Goal: Task Accomplishment & Management: Complete application form

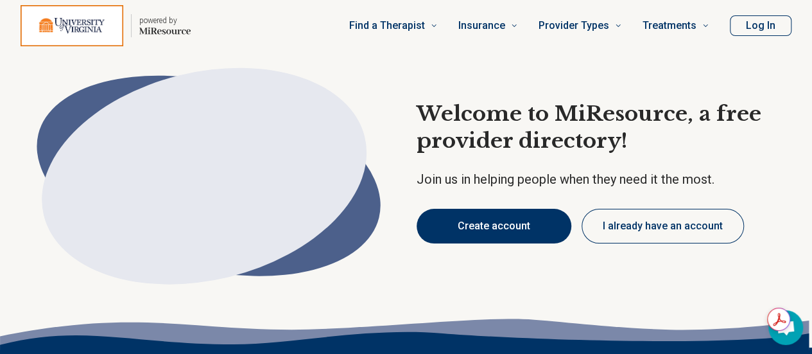
type textarea "*"
click at [469, 233] on button "Create account" at bounding box center [494, 226] width 155 height 35
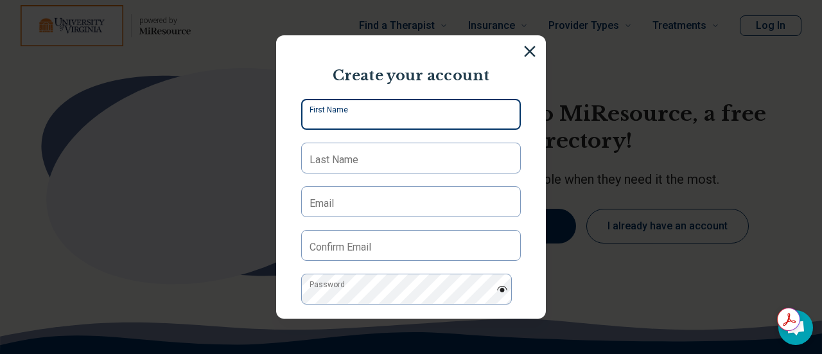
click at [411, 116] on input "First Name" at bounding box center [411, 114] width 220 height 31
type input "****"
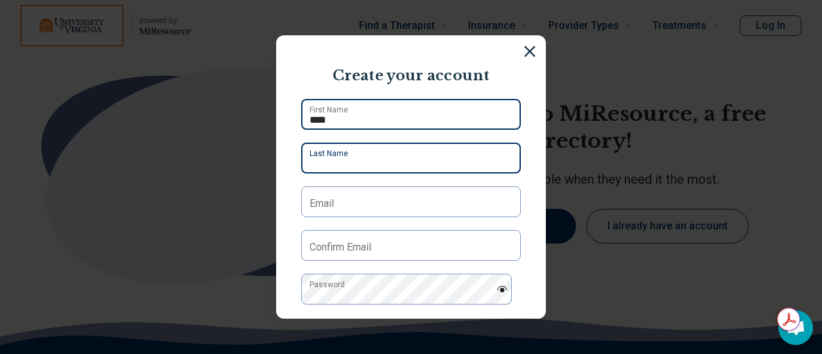
type input "*****"
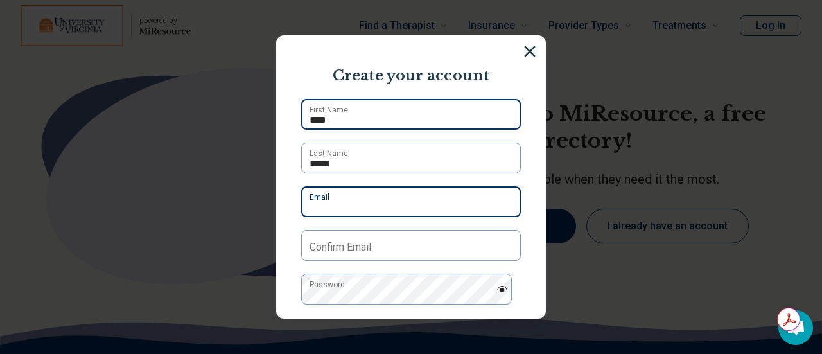
type input "**********"
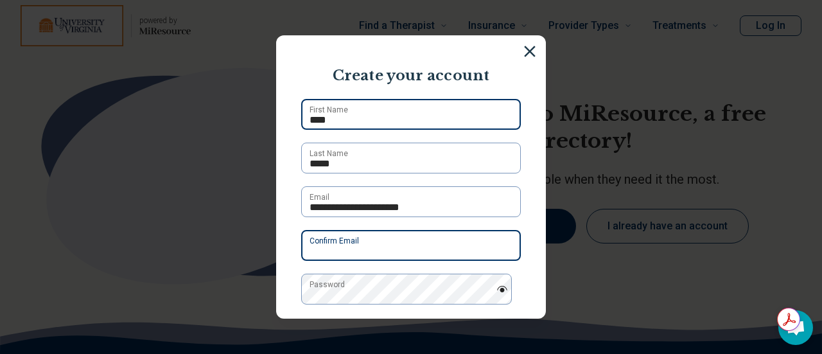
type input "**********"
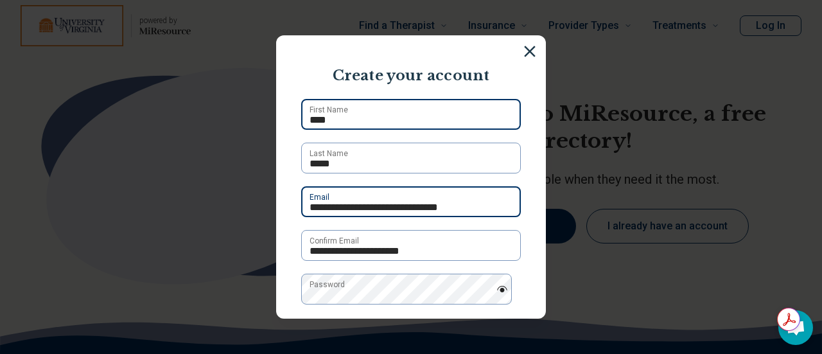
type input "**********"
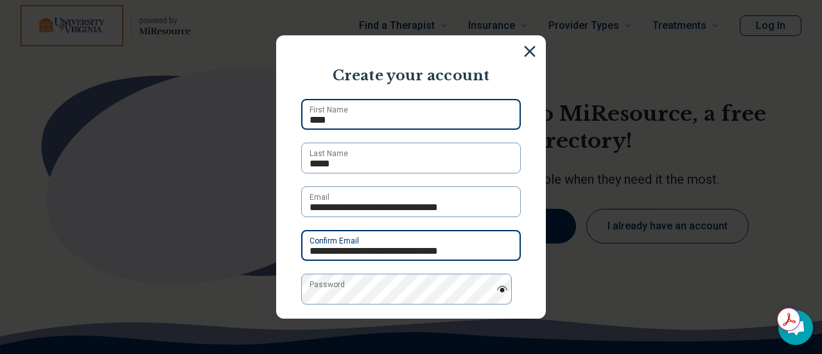
type input "**********"
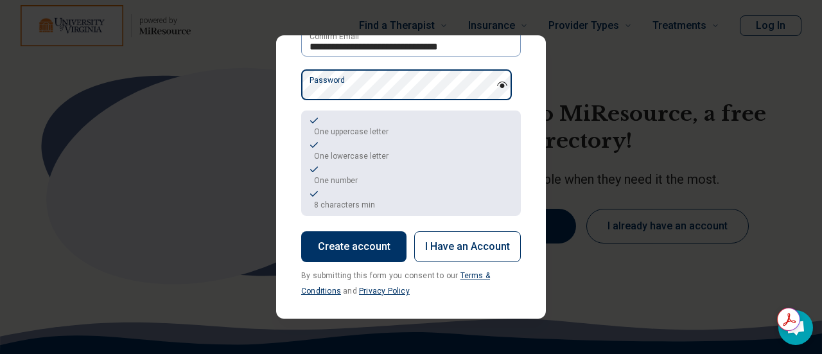
scroll to position [209, 0]
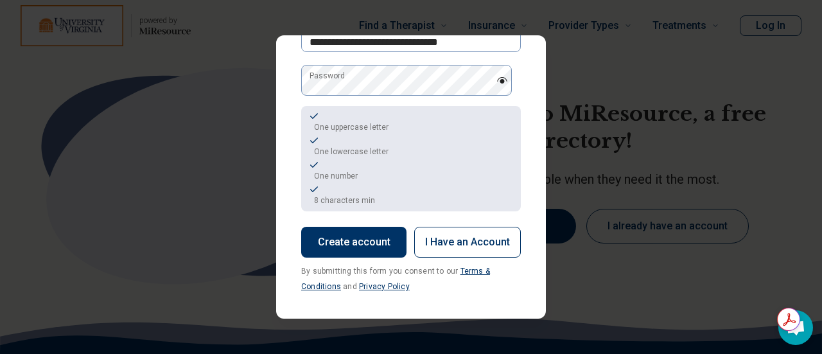
click at [356, 239] on button "Create account" at bounding box center [353, 242] width 105 height 31
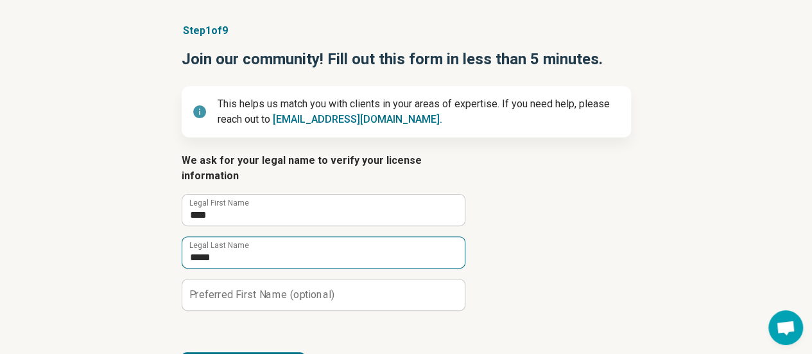
scroll to position [126, 0]
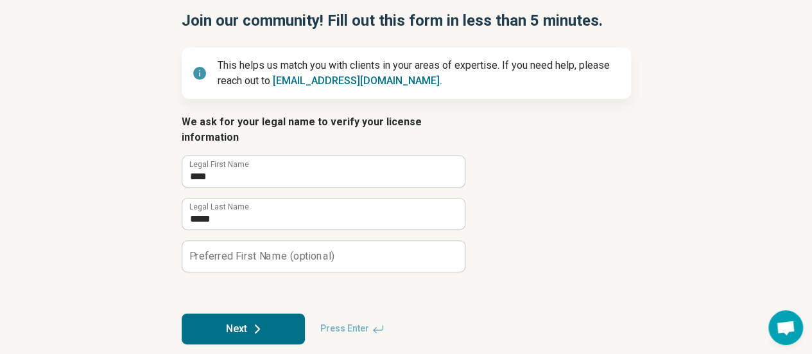
click at [261, 313] on button "Next" at bounding box center [243, 328] width 123 height 31
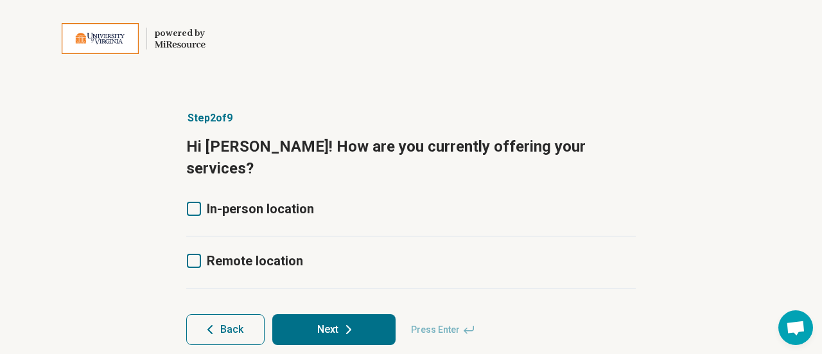
click at [189, 202] on icon at bounding box center [194, 209] width 14 height 14
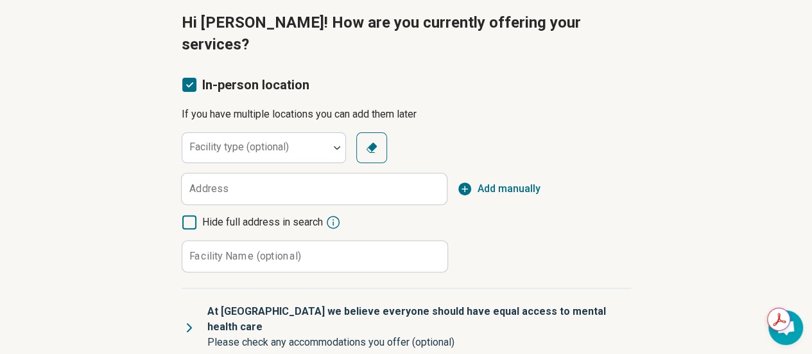
scroll to position [128, 0]
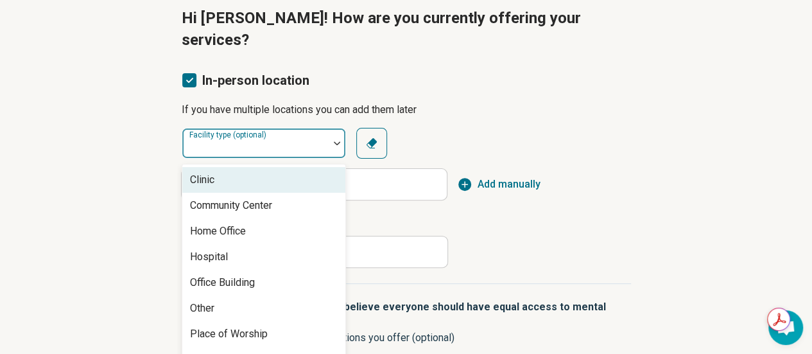
click at [260, 139] on div at bounding box center [255, 148] width 136 height 18
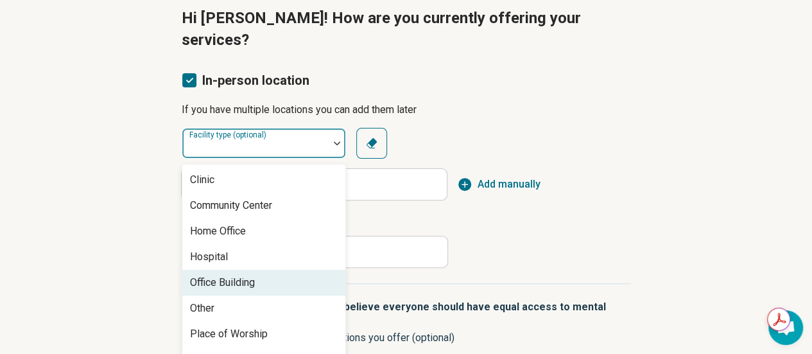
scroll to position [5, 0]
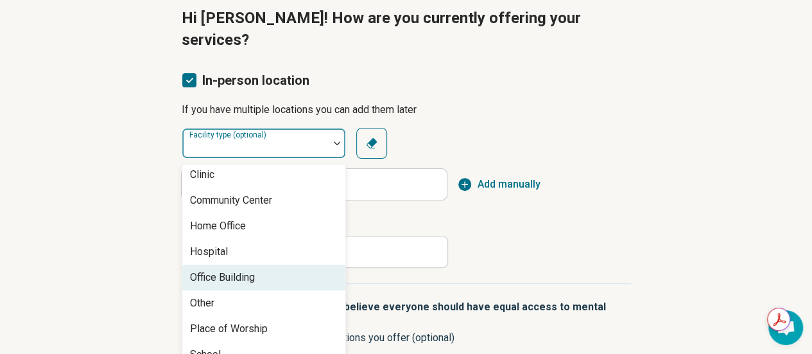
click at [255, 270] on div "Office Building" at bounding box center [222, 277] width 65 height 15
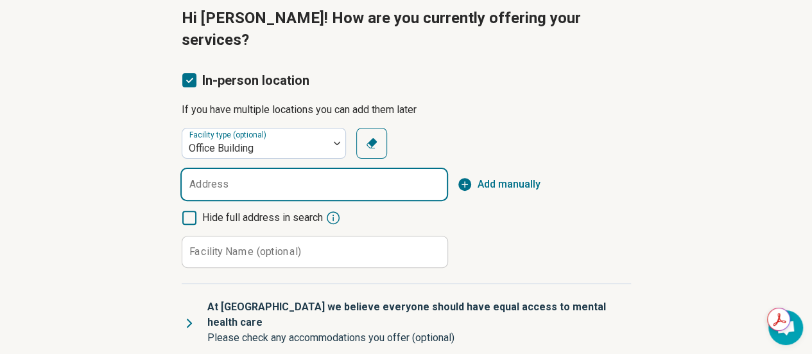
click at [238, 169] on input "Address" at bounding box center [314, 184] width 265 height 31
type input "**********"
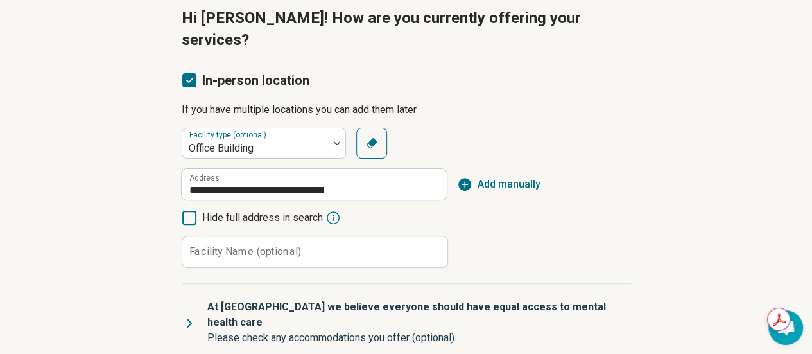
click at [225, 246] on label "Facility Name (optional)" at bounding box center [245, 251] width 112 height 10
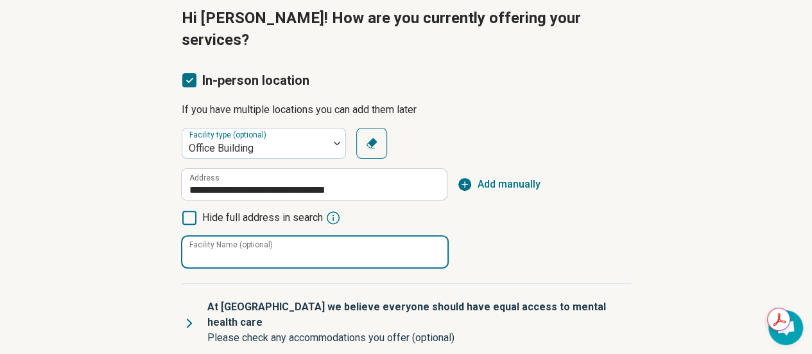
click at [225, 236] on input "Facility Name (optional)" at bounding box center [314, 251] width 265 height 31
type input "**********"
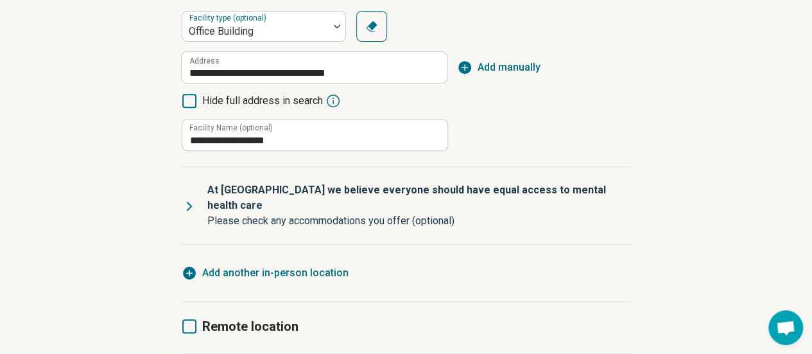
scroll to position [257, 0]
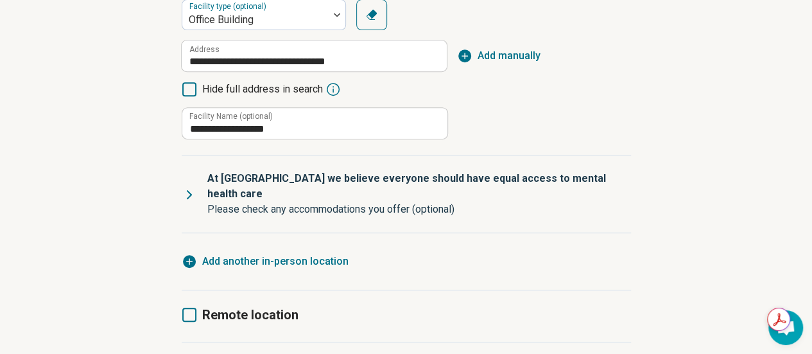
click at [187, 308] on icon at bounding box center [189, 315] width 14 height 14
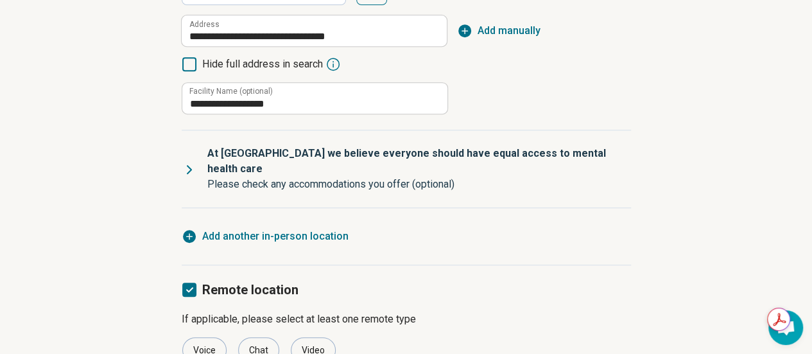
scroll to position [321, 0]
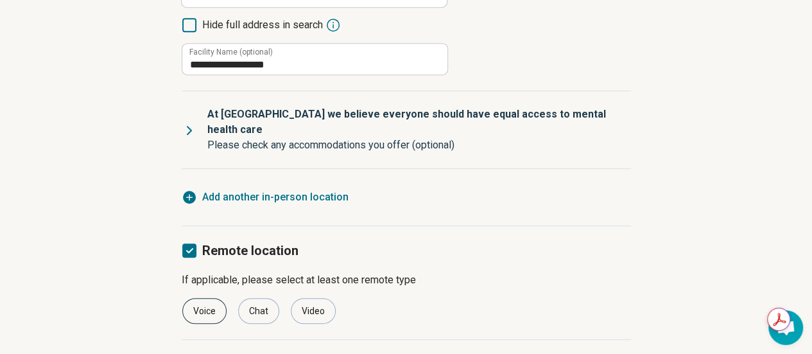
click at [216, 298] on div "Voice" at bounding box center [204, 311] width 44 height 26
click at [256, 298] on div "Chat" at bounding box center [258, 311] width 41 height 26
click at [302, 298] on div "Video" at bounding box center [313, 311] width 45 height 26
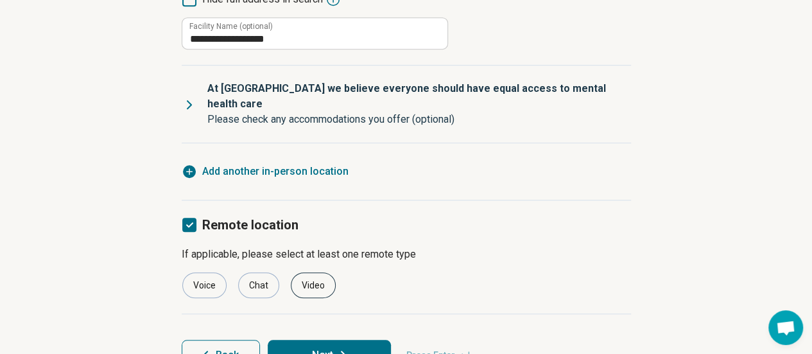
scroll to position [349, 0]
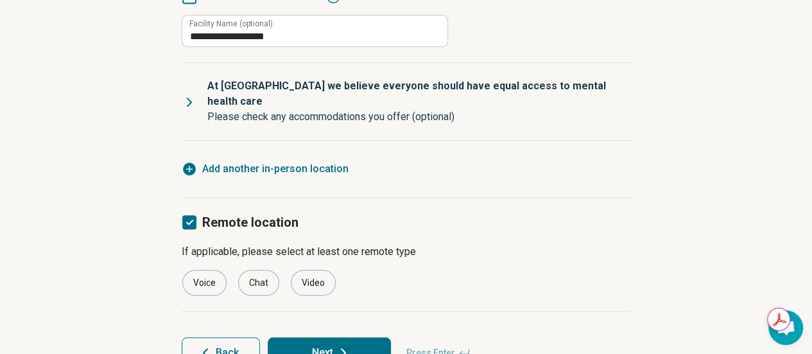
click at [327, 337] on button "Next" at bounding box center [329, 352] width 123 height 31
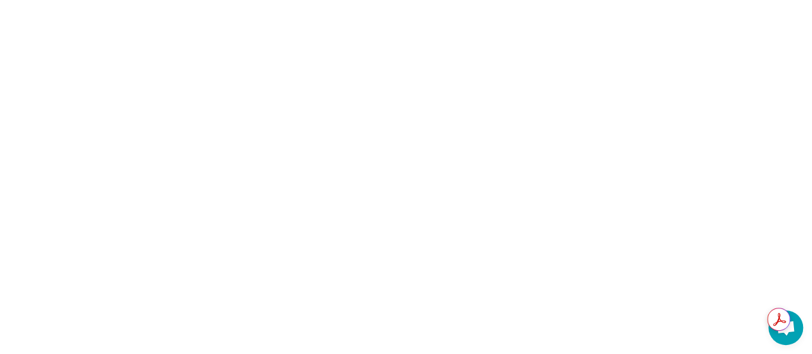
scroll to position [0, 0]
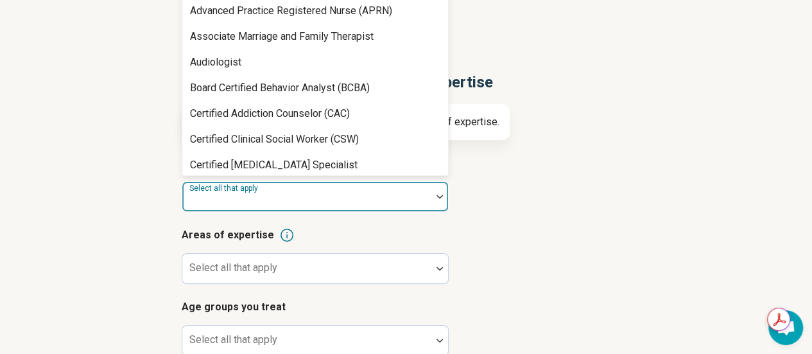
click at [262, 200] on div "Select all that apply" at bounding box center [315, 196] width 267 height 31
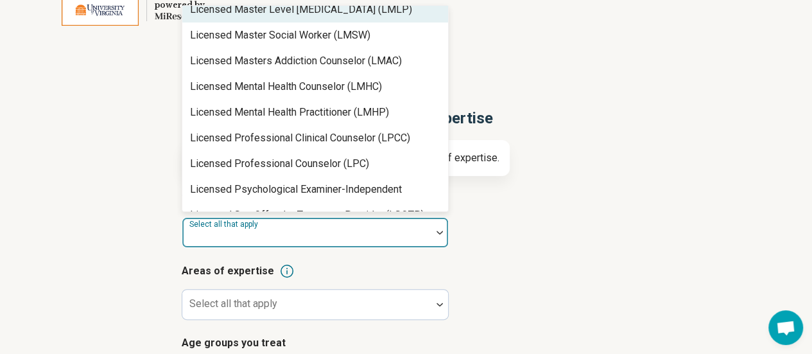
scroll to position [835, 0]
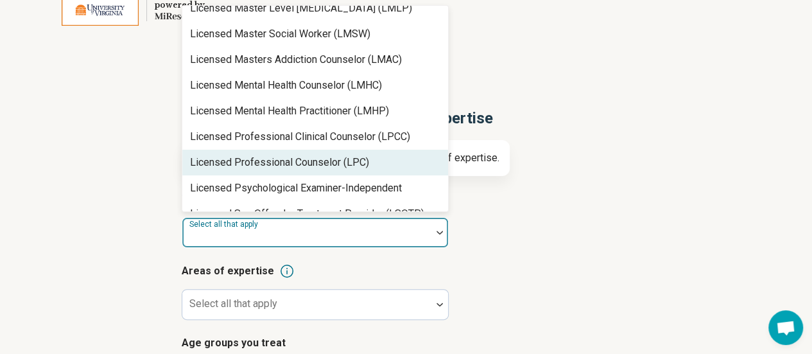
click at [285, 158] on div "Licensed Professional Counselor (LPC)" at bounding box center [279, 162] width 179 height 15
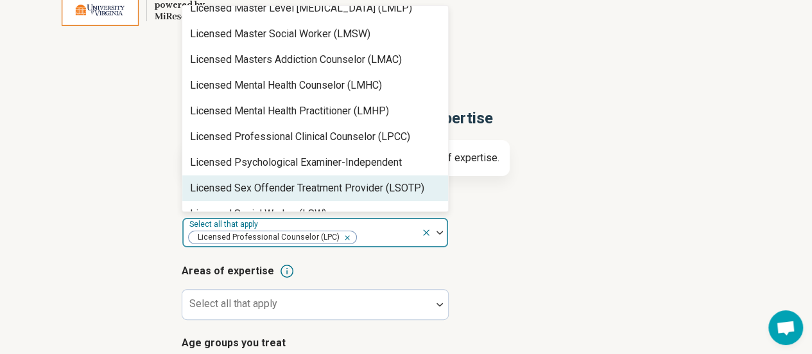
click at [119, 202] on div "Step 3 of 9 Tells us a little bit more about your expertise This helps us match…" at bounding box center [406, 309] width 812 height 506
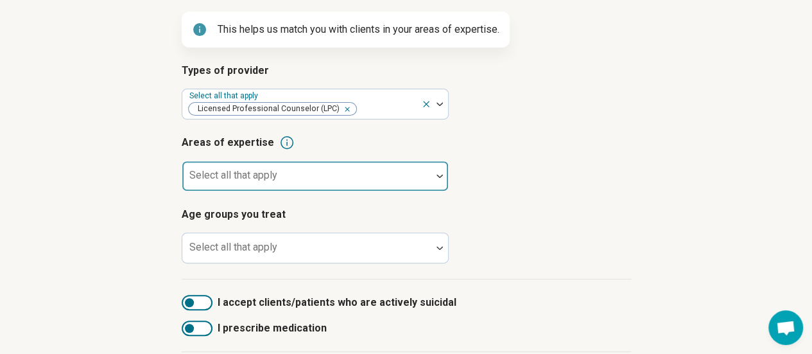
click at [298, 184] on div at bounding box center [306, 181] width 239 height 18
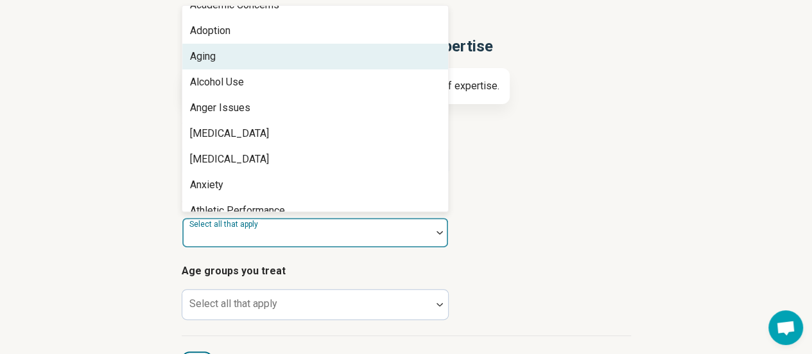
scroll to position [64, 0]
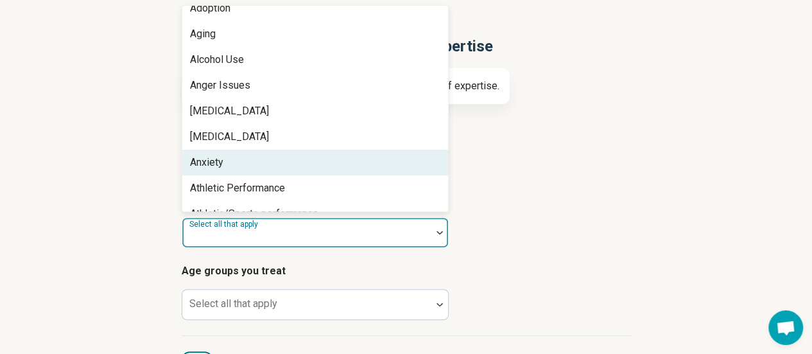
click at [238, 162] on div "Anxiety" at bounding box center [315, 163] width 266 height 26
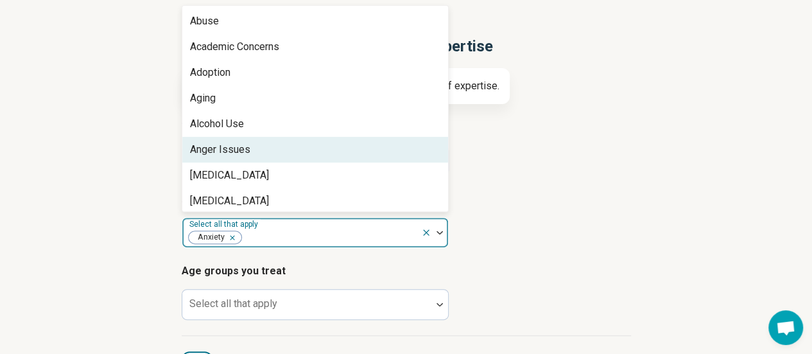
click at [236, 155] on div "Anger Issues" at bounding box center [220, 149] width 60 height 15
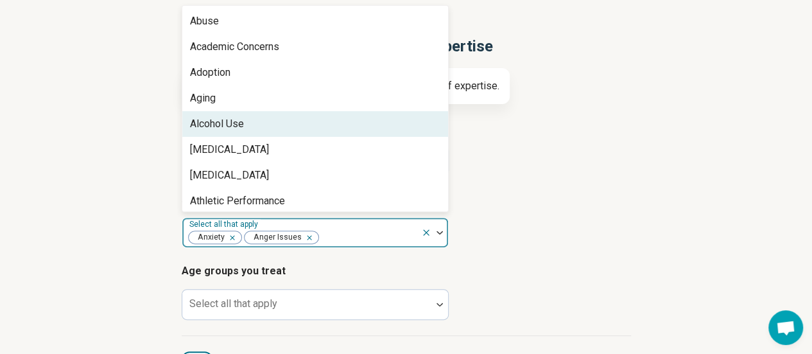
click at [250, 121] on div "Alcohol Use" at bounding box center [315, 124] width 266 height 26
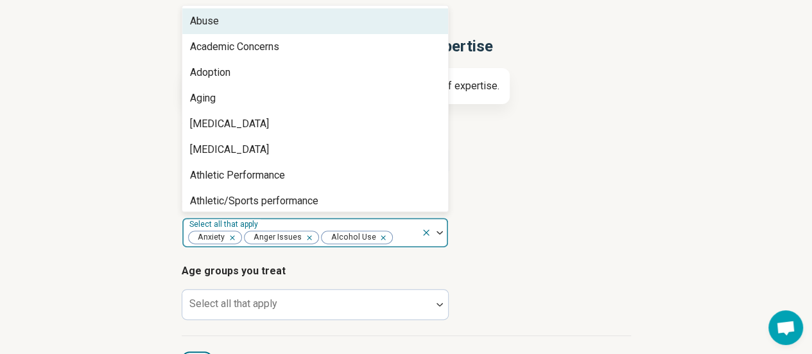
click at [227, 21] on div "Abuse" at bounding box center [315, 21] width 266 height 26
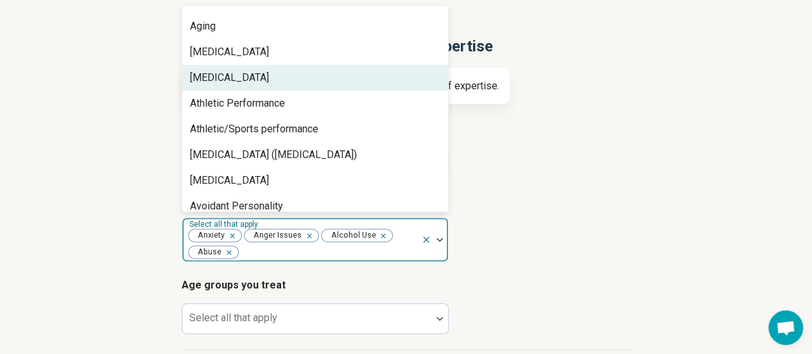
scroll to position [64, 0]
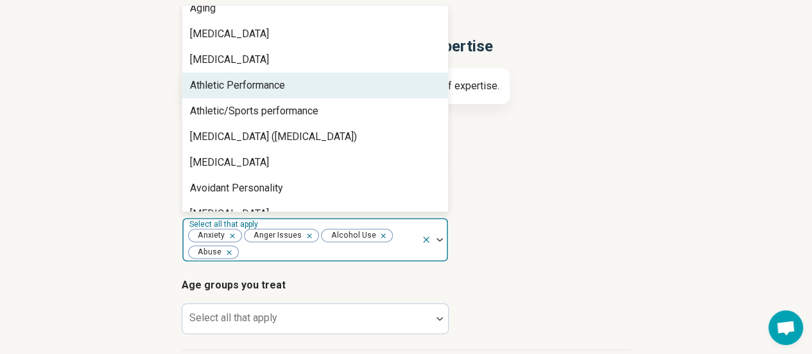
click at [235, 89] on div "Athletic Performance" at bounding box center [237, 85] width 95 height 15
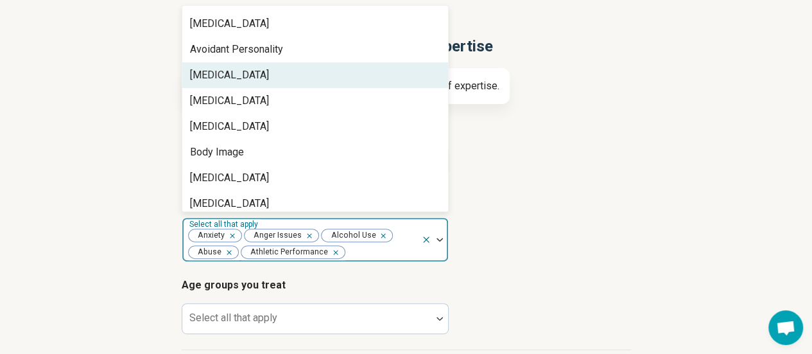
scroll to position [193, 0]
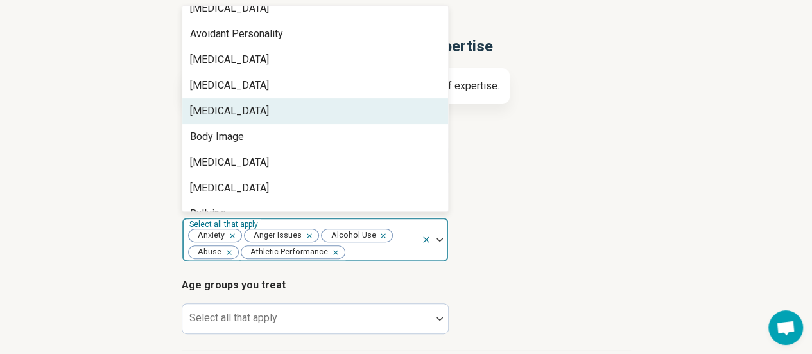
click at [225, 106] on div "Bipolar Disorder" at bounding box center [229, 110] width 79 height 15
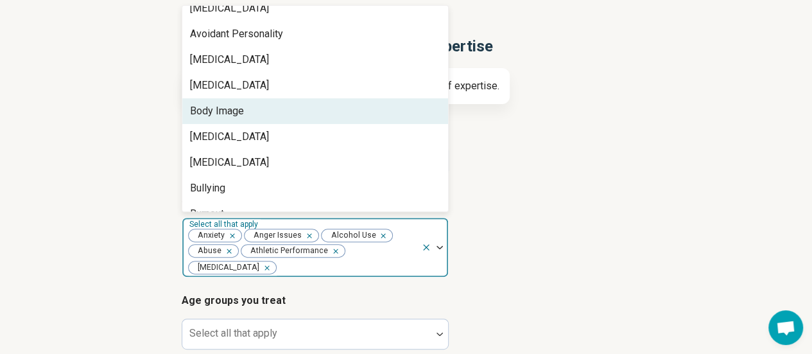
scroll to position [257, 0]
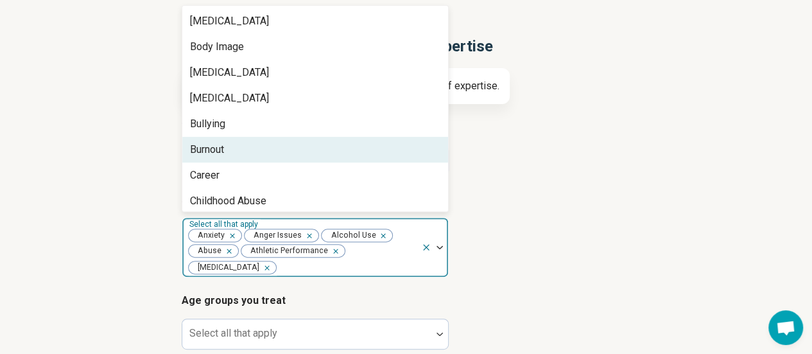
click at [211, 146] on div "Burnout" at bounding box center [207, 149] width 34 height 15
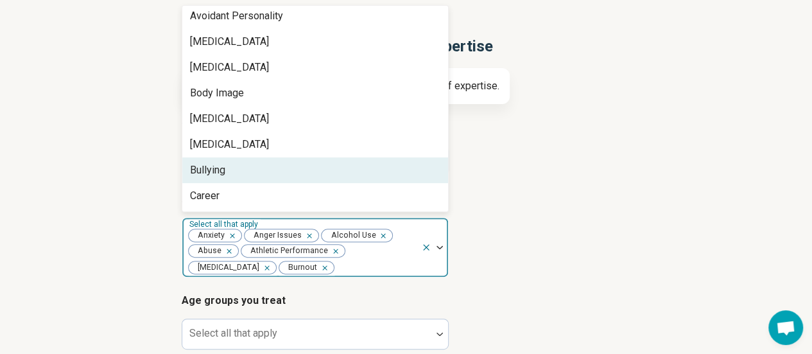
scroll to position [193, 0]
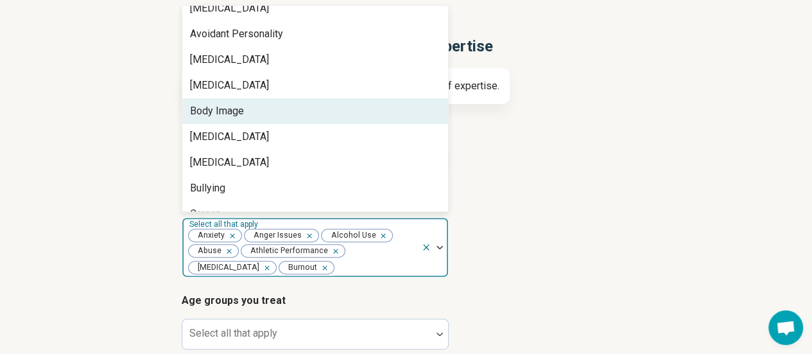
click at [225, 111] on div "Body Image" at bounding box center [217, 110] width 54 height 15
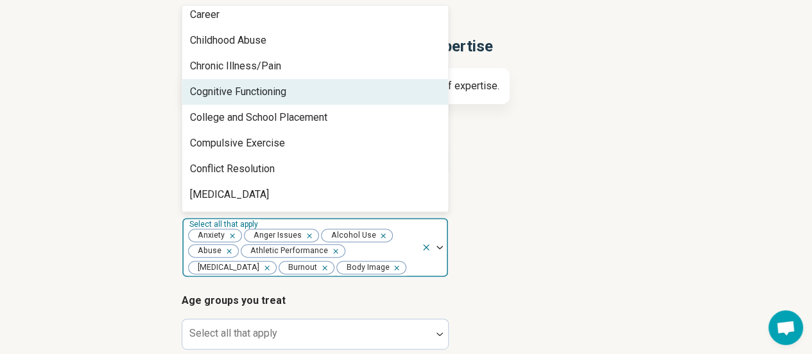
scroll to position [385, 0]
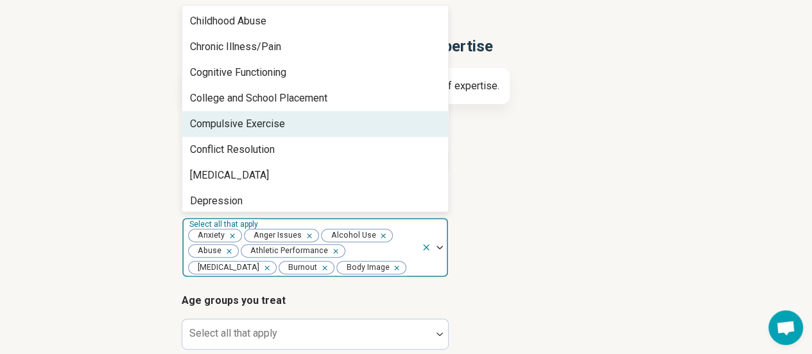
click at [227, 123] on div "Compulsive Exercise" at bounding box center [237, 123] width 95 height 15
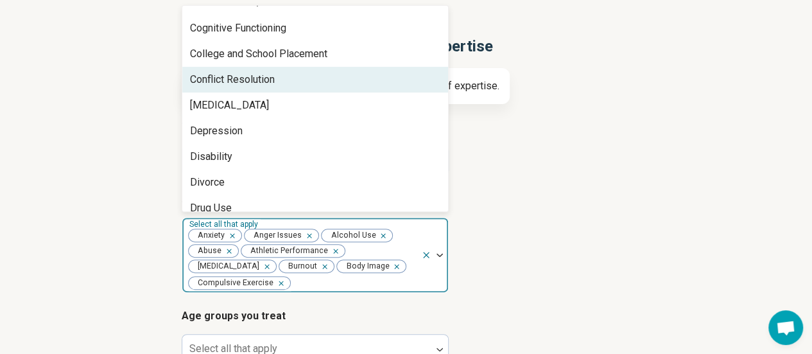
scroll to position [449, 0]
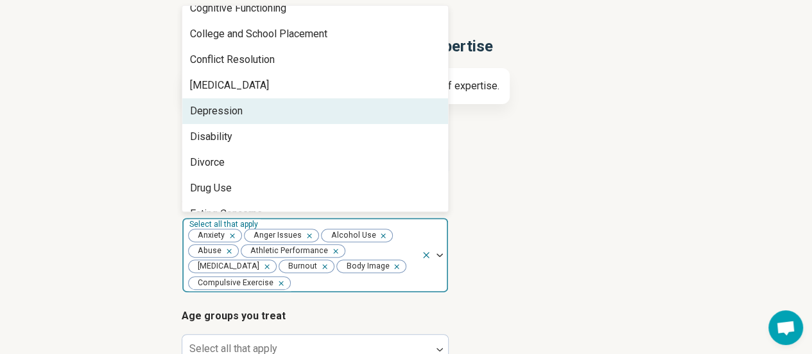
click at [229, 107] on div "Depression" at bounding box center [216, 110] width 53 height 15
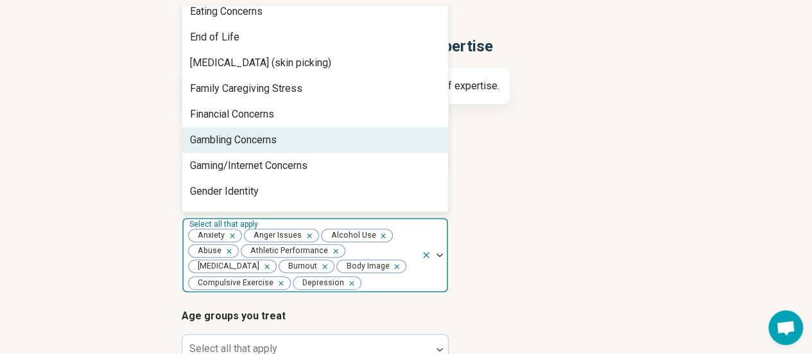
scroll to position [642, 0]
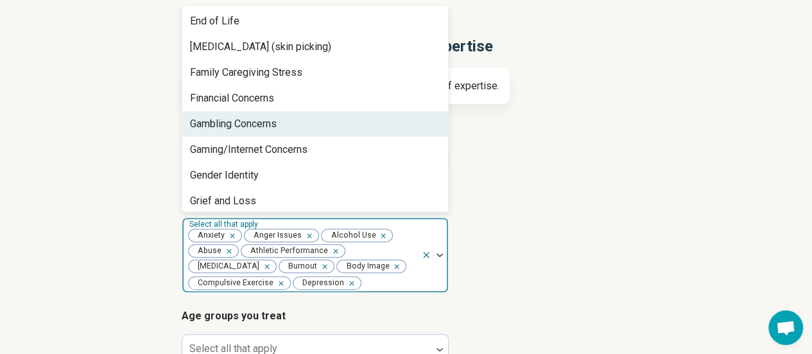
click at [222, 127] on div "Gambling Concerns" at bounding box center [233, 123] width 87 height 15
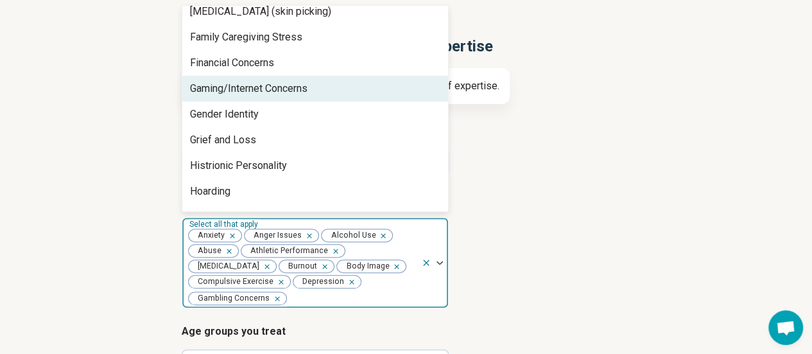
scroll to position [706, 0]
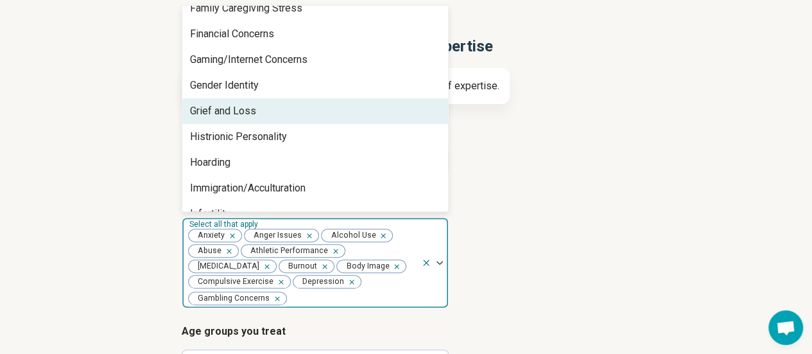
click at [225, 110] on div "Grief and Loss" at bounding box center [223, 110] width 66 height 15
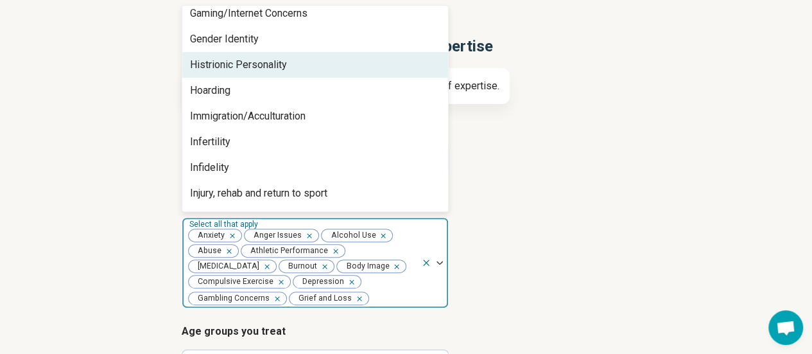
scroll to position [770, 0]
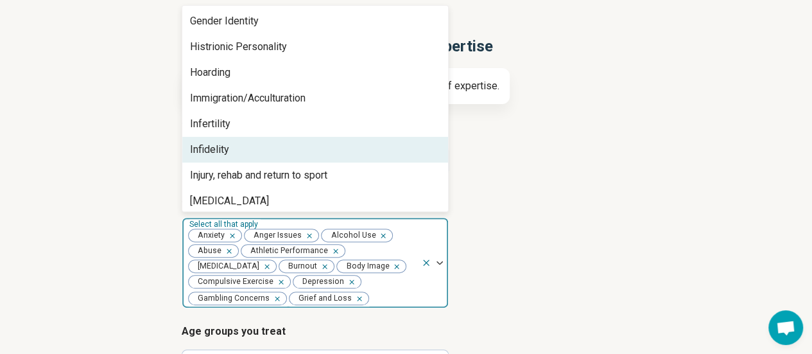
click at [216, 146] on div "Infidelity" at bounding box center [209, 149] width 39 height 15
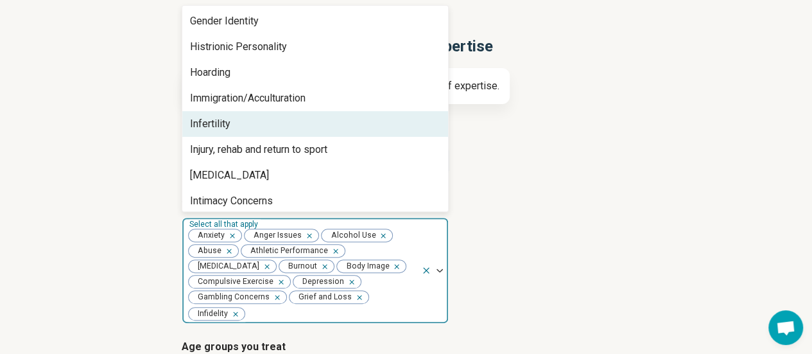
click at [216, 126] on div "Infertility" at bounding box center [210, 123] width 40 height 15
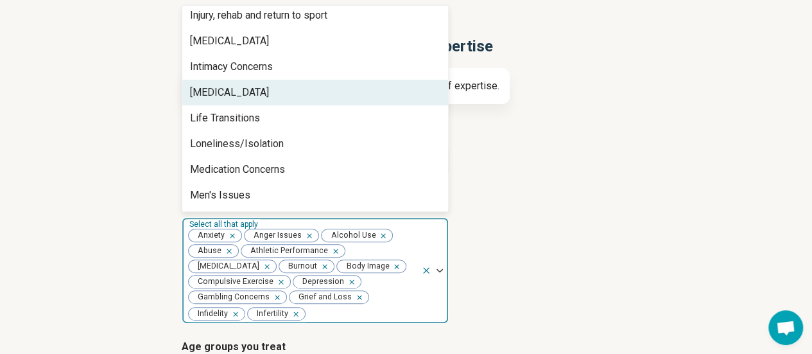
scroll to position [899, 0]
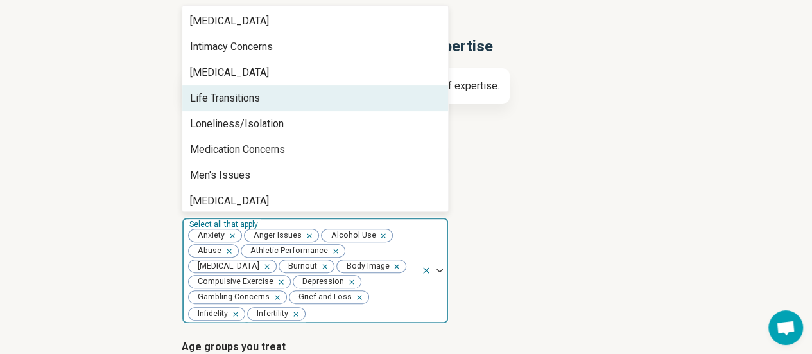
click at [240, 101] on div "Life Transitions" at bounding box center [225, 98] width 70 height 15
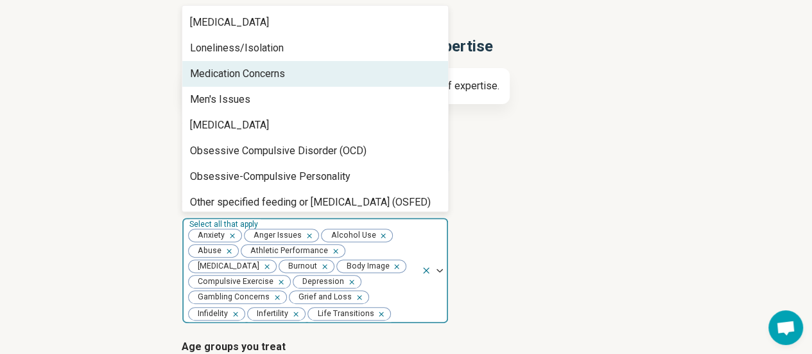
scroll to position [963, 0]
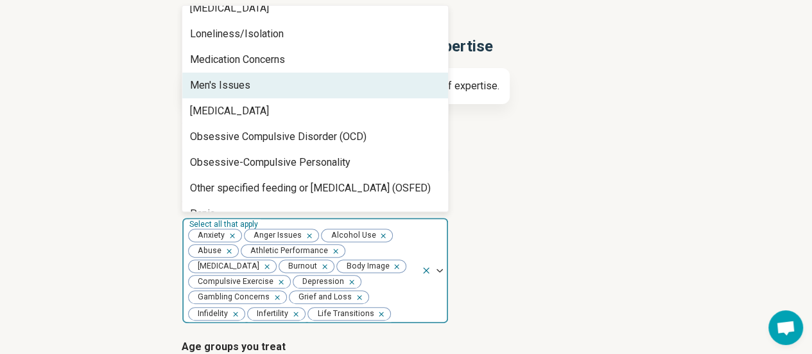
click at [243, 87] on div "Men's Issues" at bounding box center [220, 85] width 60 height 15
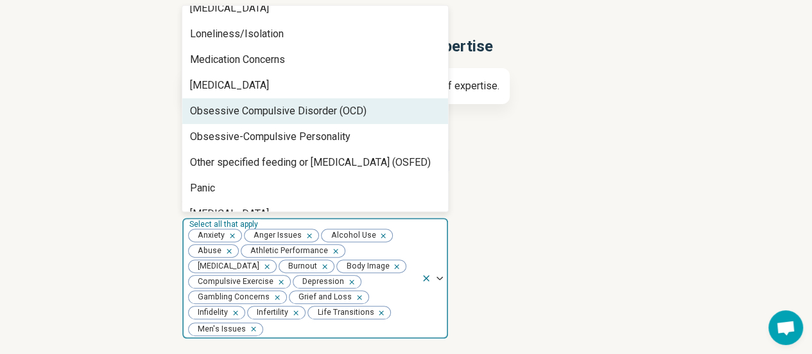
click at [257, 110] on div "Obsessive Compulsive Disorder (OCD)" at bounding box center [278, 110] width 177 height 15
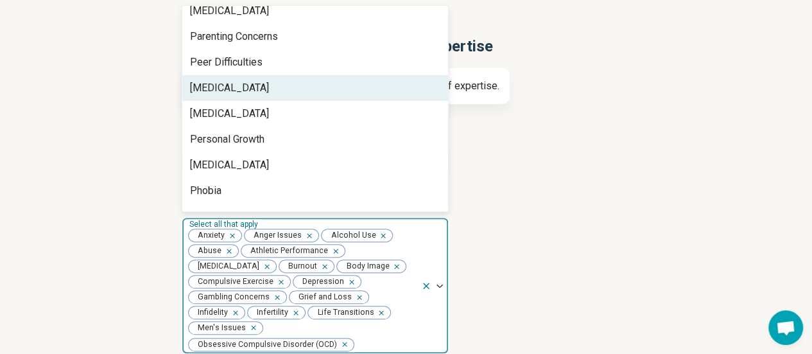
scroll to position [1156, 0]
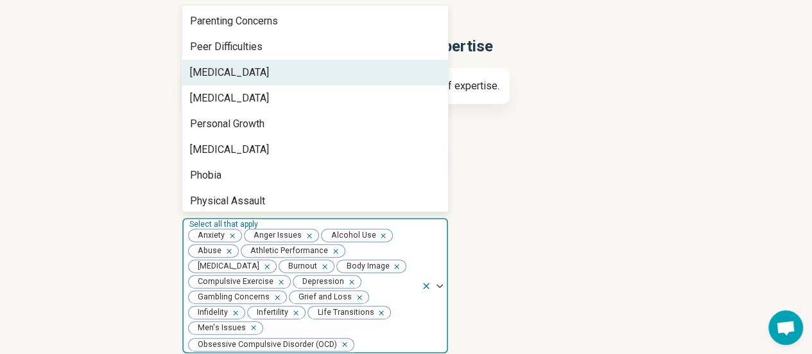
click at [239, 78] on div "Perfectionism" at bounding box center [229, 72] width 79 height 15
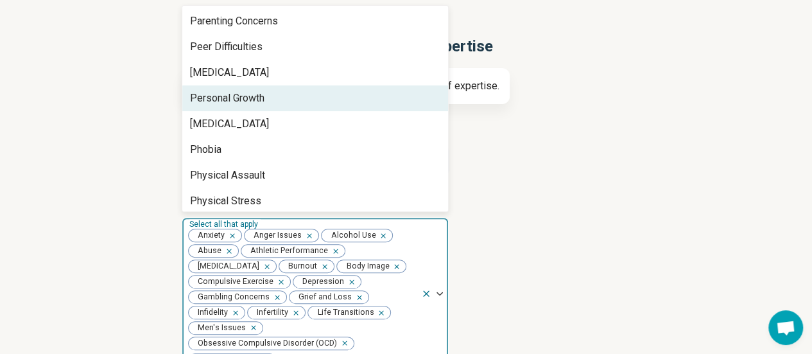
click at [243, 94] on div "Personal Growth" at bounding box center [227, 98] width 74 height 15
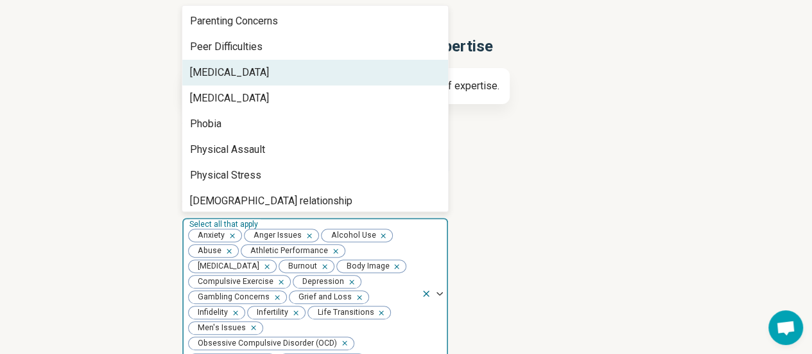
click at [239, 78] on div "Performance Anxiety" at bounding box center [229, 72] width 79 height 15
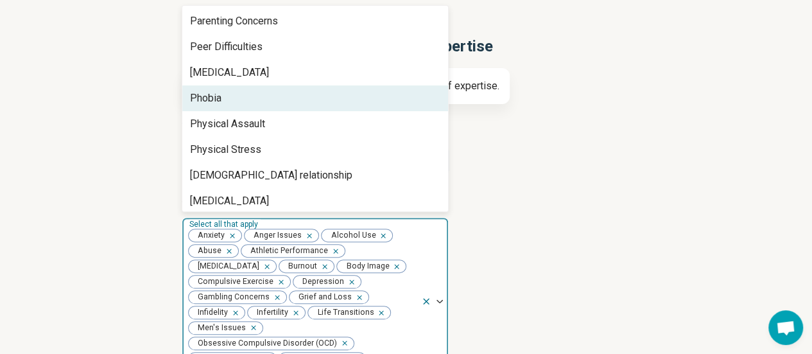
click at [240, 102] on div "Phobia" at bounding box center [315, 98] width 266 height 26
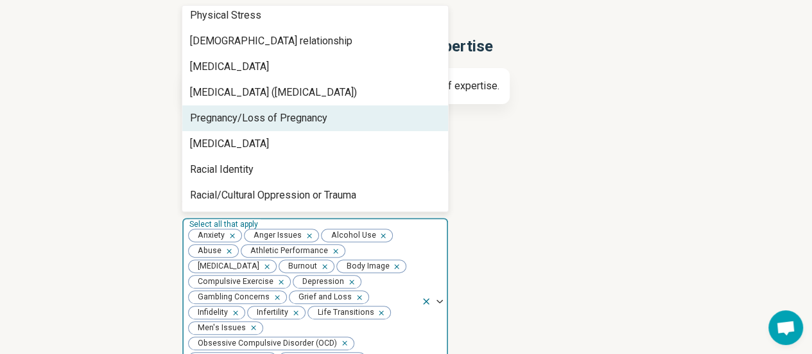
scroll to position [1284, 0]
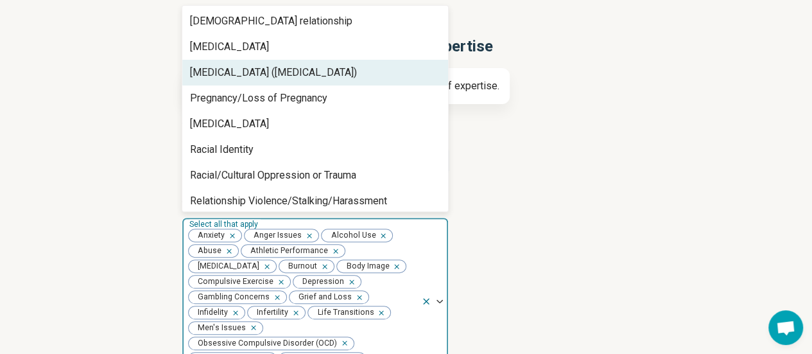
click at [245, 74] on div "Posttraumatic Stress Disorder (PTSD)" at bounding box center [273, 72] width 167 height 15
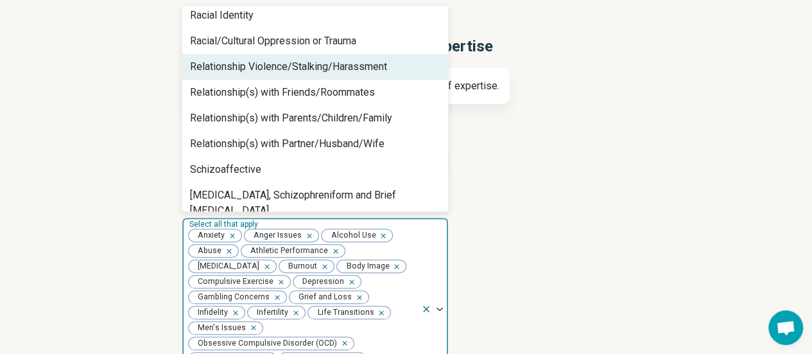
scroll to position [1412, 0]
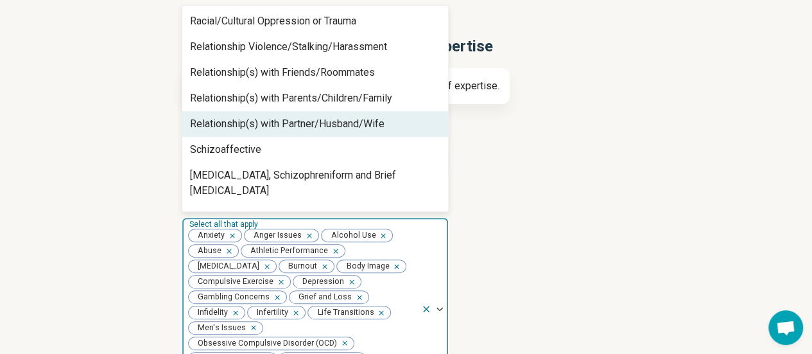
click at [257, 124] on div "Relationship(s) with Partner/Husband/Wife" at bounding box center [287, 123] width 195 height 15
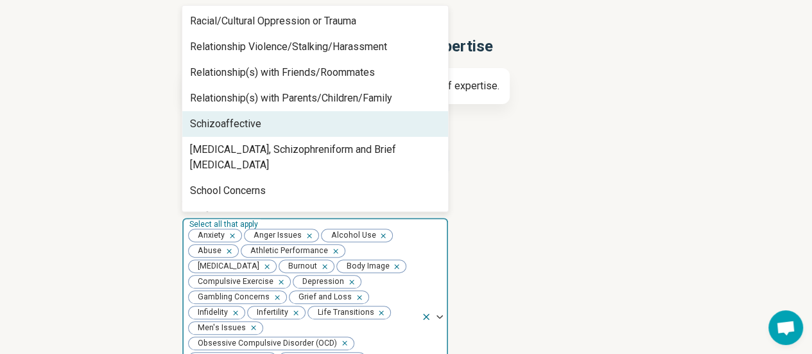
scroll to position [1477, 0]
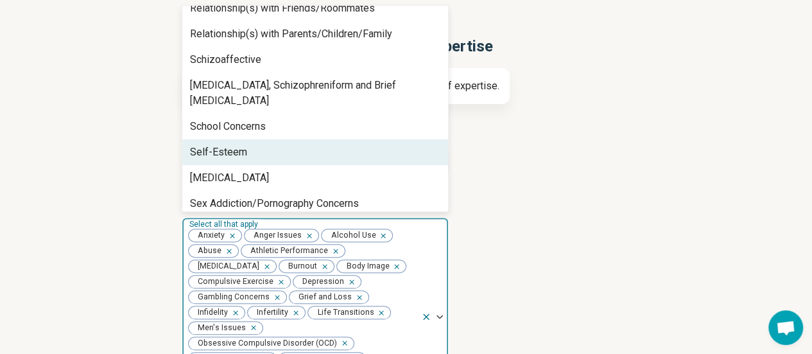
click at [244, 139] on div "Self-Esteem" at bounding box center [315, 152] width 266 height 26
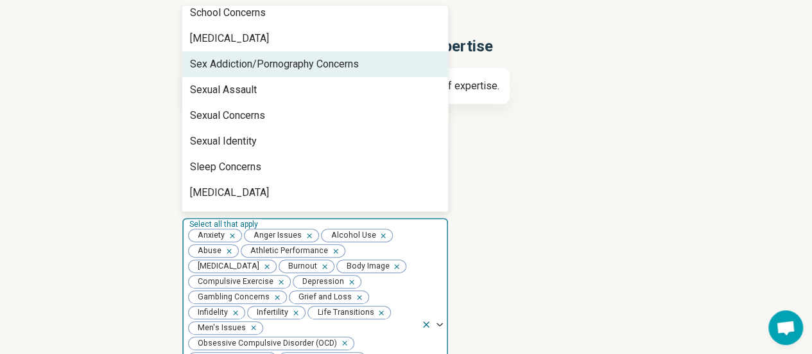
scroll to position [1605, 0]
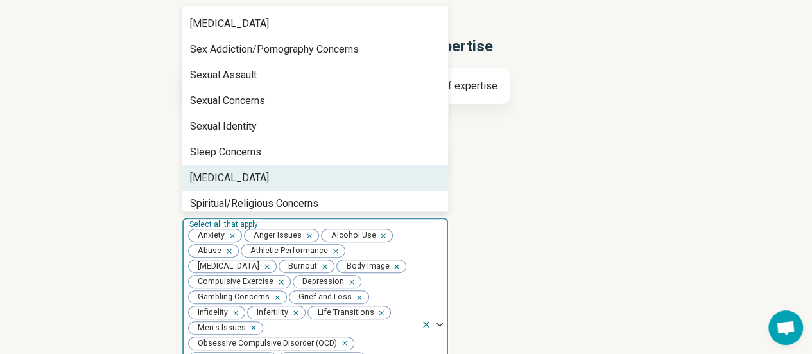
click at [234, 170] on div "[MEDICAL_DATA]" at bounding box center [229, 177] width 79 height 15
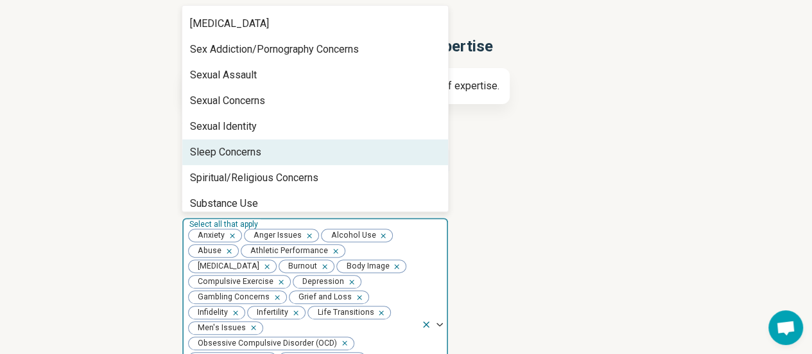
scroll to position [1669, 0]
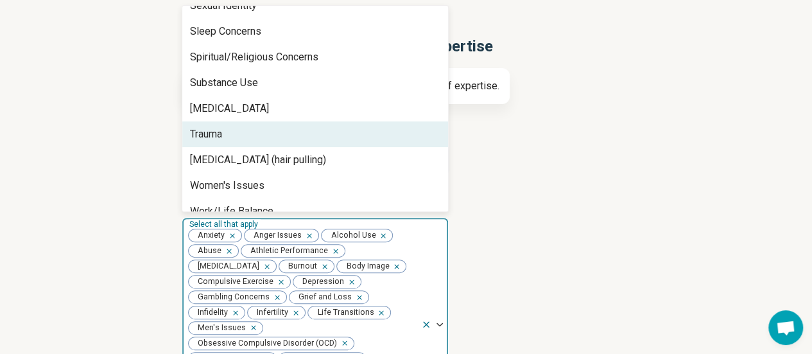
click at [222, 126] on div "Trauma" at bounding box center [206, 133] width 32 height 15
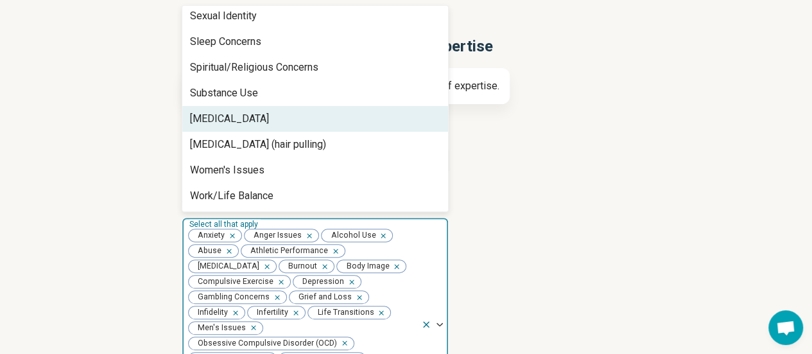
scroll to position [1700, 0]
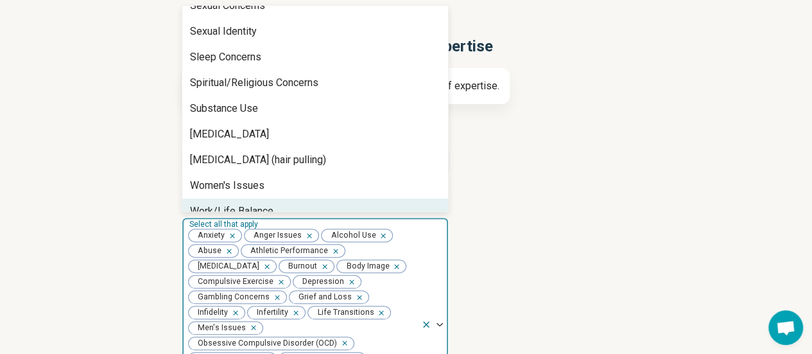
click at [221, 198] on div "Work/Life Balance" at bounding box center [315, 211] width 266 height 26
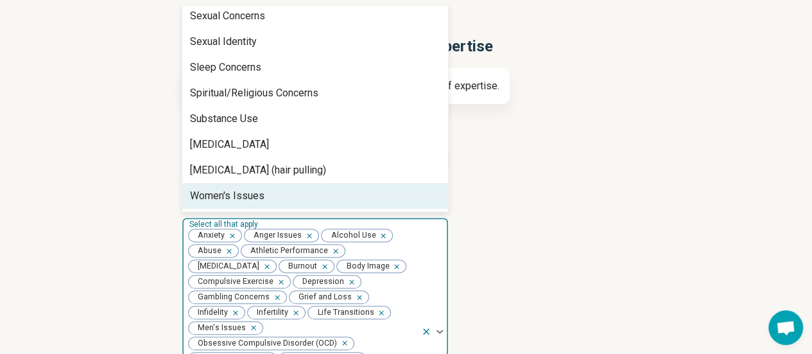
scroll to position [1674, 0]
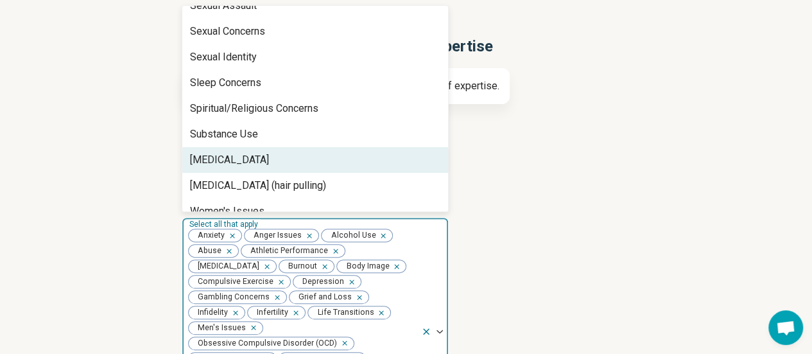
click at [523, 152] on article "Types of provider Select all that apply Licensed Professional Counselor (LPC)" at bounding box center [406, 147] width 449 height 56
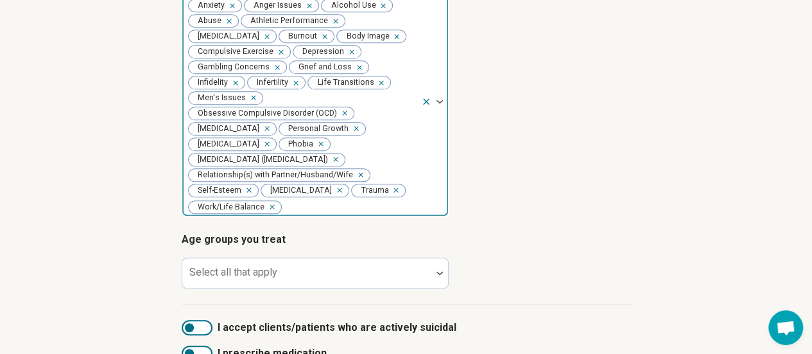
scroll to position [357, 0]
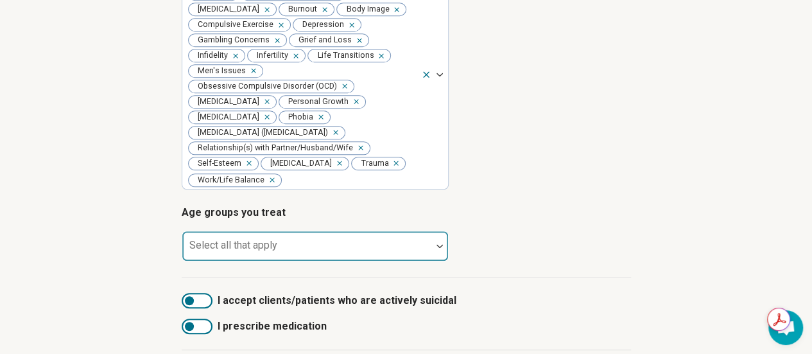
click at [340, 249] on div at bounding box center [306, 251] width 239 height 18
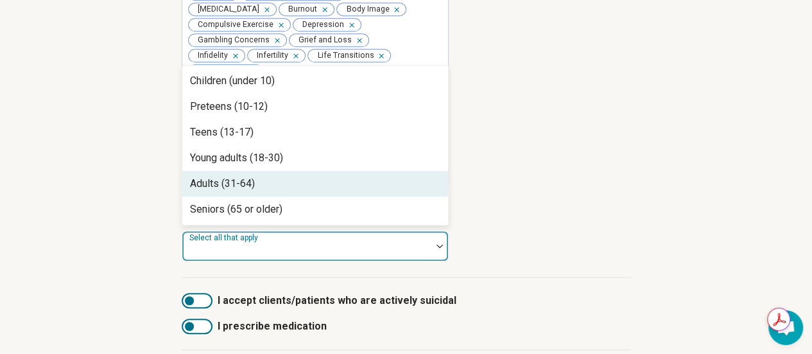
click at [257, 189] on div "Adults (31-64)" at bounding box center [315, 184] width 266 height 26
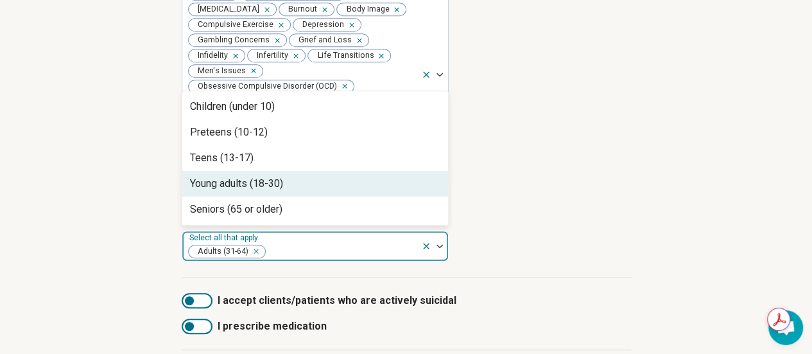
click at [252, 184] on div "Young adults (18-30)" at bounding box center [236, 183] width 93 height 15
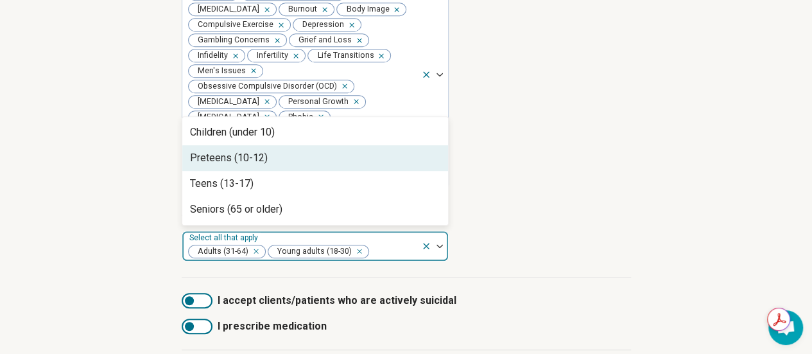
click at [236, 162] on div "Preteens (10-12)" at bounding box center [229, 157] width 78 height 15
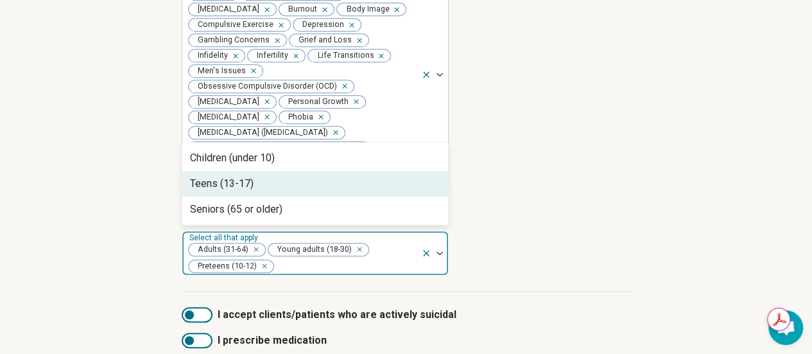
click at [245, 186] on div "Teens (13-17)" at bounding box center [222, 183] width 64 height 15
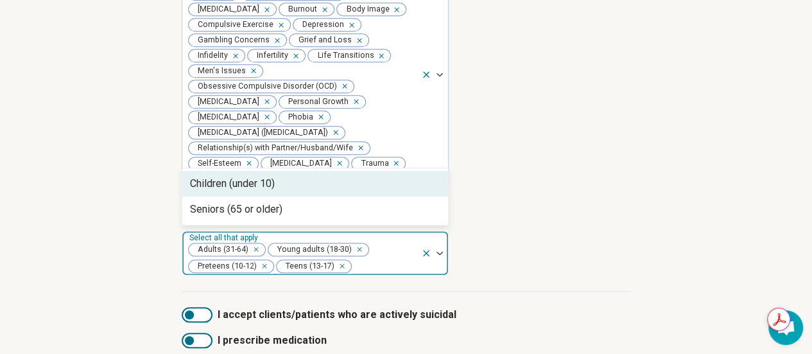
click at [593, 190] on article "Areas of expertise Select all that apply Anxiety Anger Issues Alcohol Use Abuse…" at bounding box center [406, 63] width 449 height 256
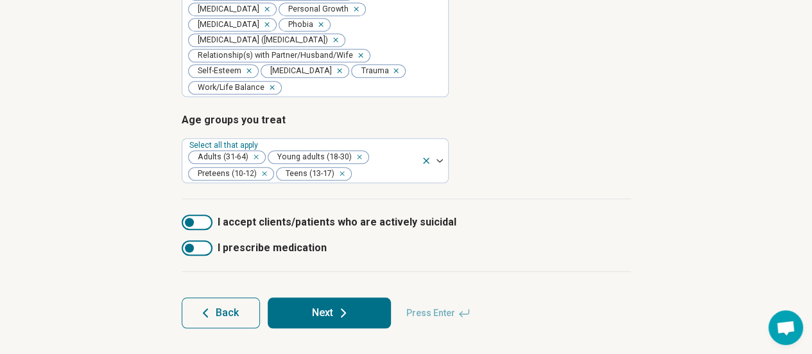
scroll to position [452, 0]
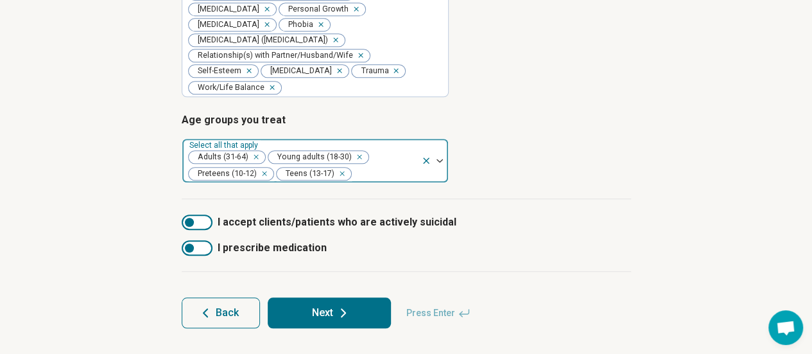
click at [372, 171] on div at bounding box center [384, 173] width 63 height 18
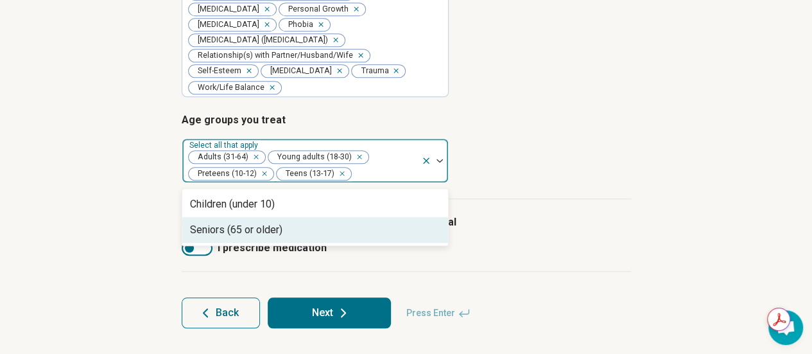
click at [255, 225] on div "Seniors (65 or older)" at bounding box center [236, 229] width 92 height 15
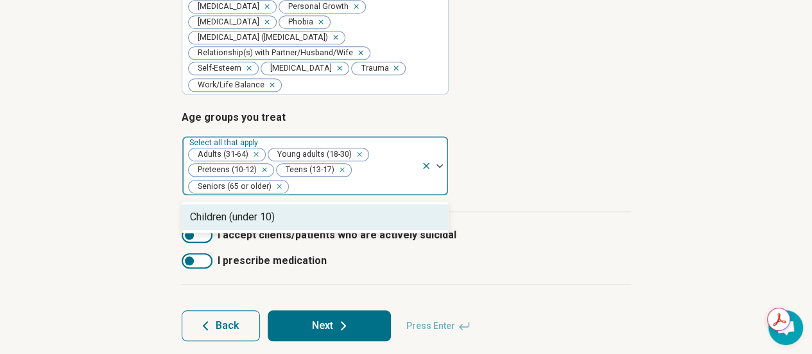
click at [521, 143] on article "Age groups you treat option Seniors (65 or older), selected. 1 result available…" at bounding box center [406, 153] width 449 height 86
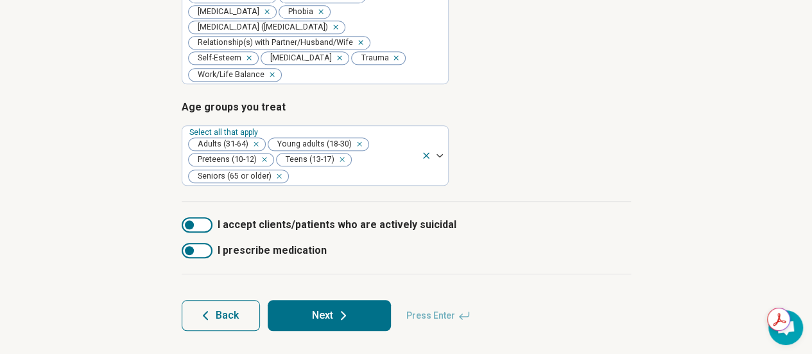
scroll to position [467, 0]
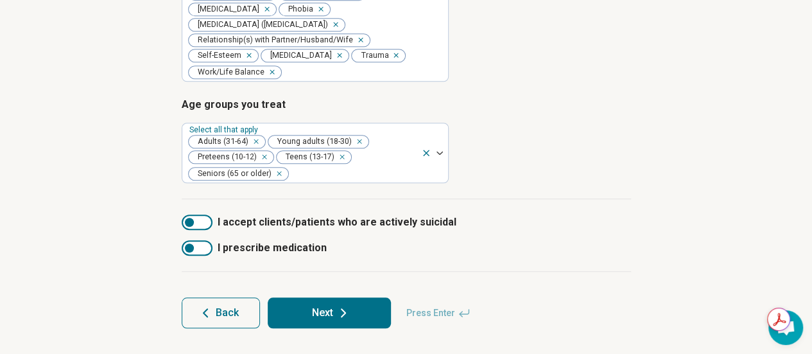
click at [191, 223] on div at bounding box center [189, 222] width 9 height 9
click at [203, 218] on div at bounding box center [204, 222] width 9 height 9
click at [334, 303] on button "Next" at bounding box center [329, 312] width 123 height 31
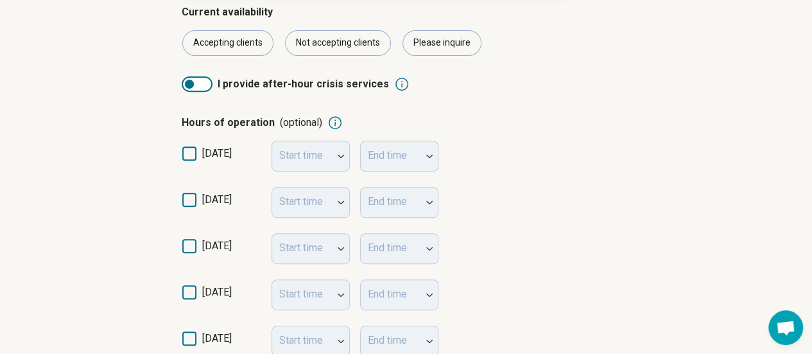
scroll to position [257, 0]
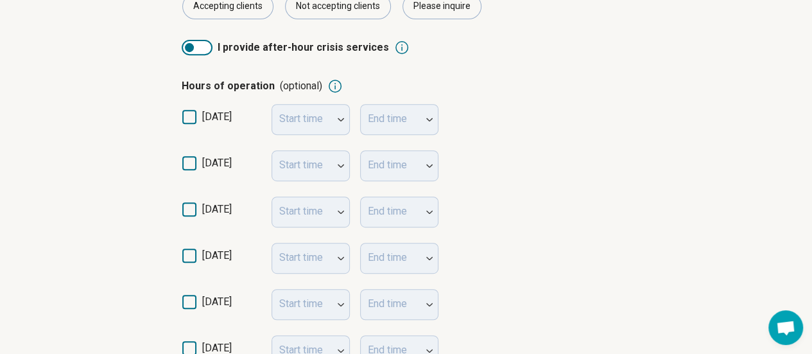
click at [195, 161] on icon at bounding box center [189, 163] width 14 height 14
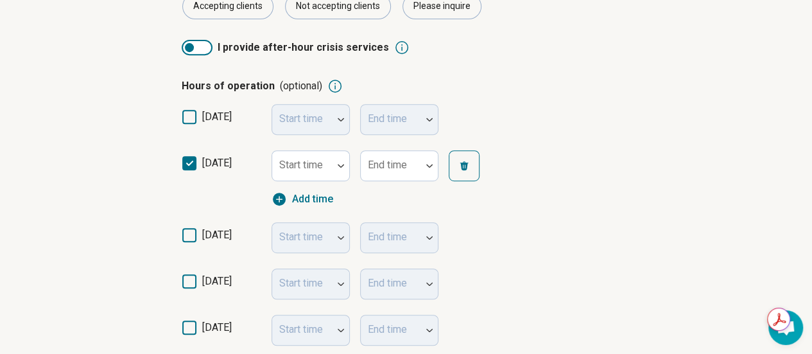
click at [336, 183] on div "Start time End time Add time" at bounding box center [387, 178] width 231 height 56
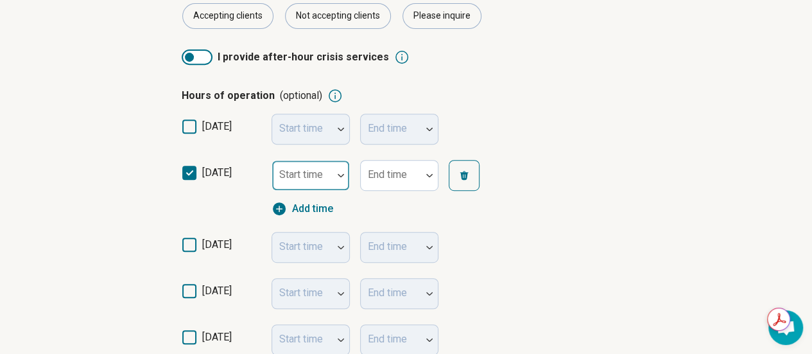
click at [334, 173] on div at bounding box center [341, 175] width 17 height 30
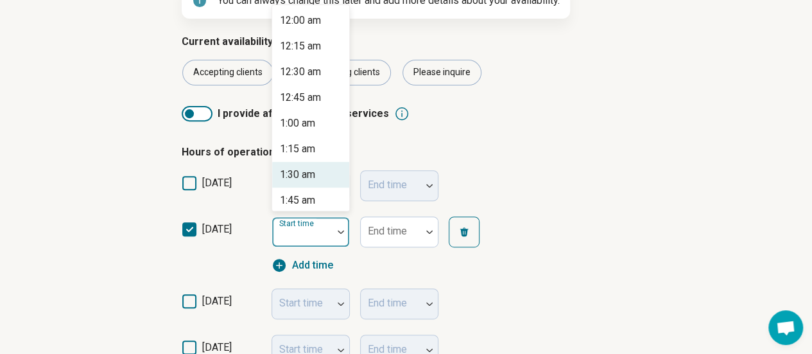
scroll to position [190, 0]
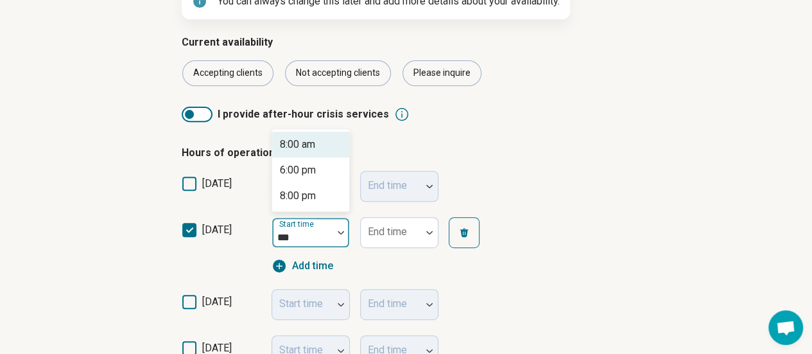
type input "****"
click at [303, 145] on div "8:00 am" at bounding box center [297, 144] width 35 height 15
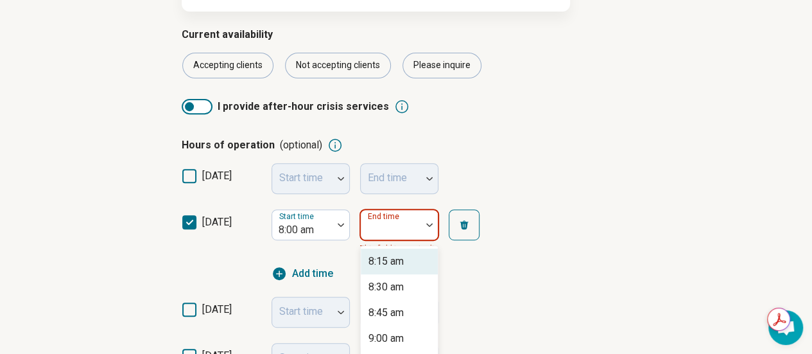
click at [379, 236] on div "End time" at bounding box center [399, 224] width 78 height 31
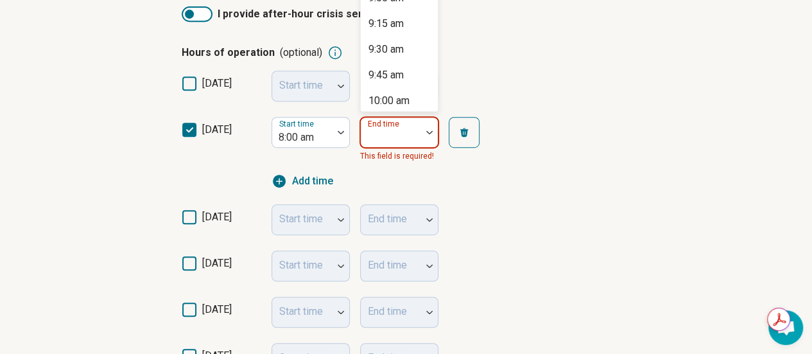
scroll to position [300, 0]
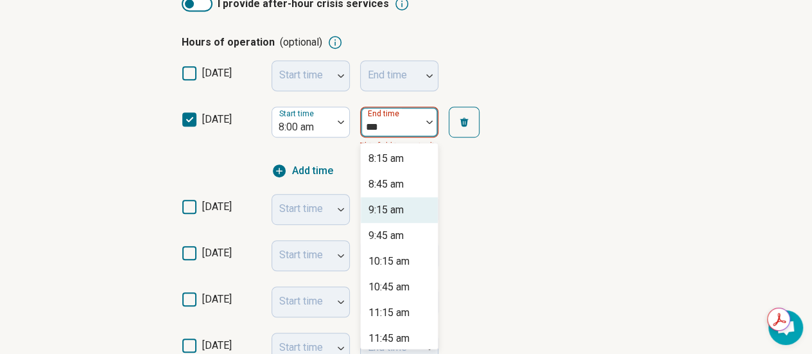
type input "****"
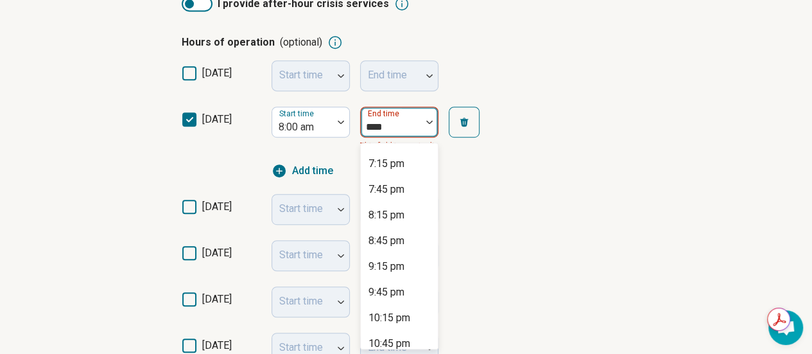
scroll to position [480, 0]
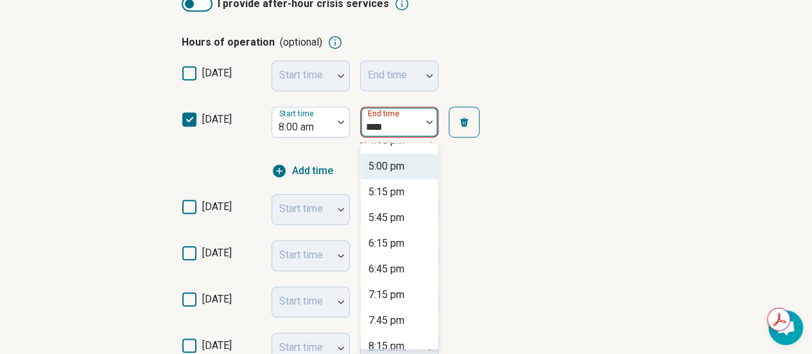
click at [384, 171] on div "5:00 pm" at bounding box center [386, 166] width 36 height 15
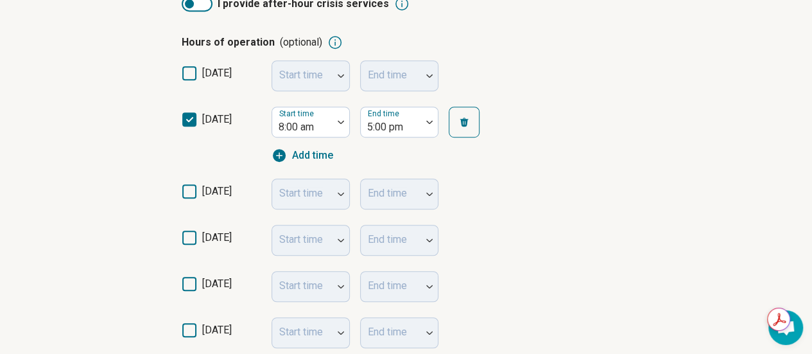
click at [191, 199] on label "tuesday" at bounding box center [222, 197] width 80 height 26
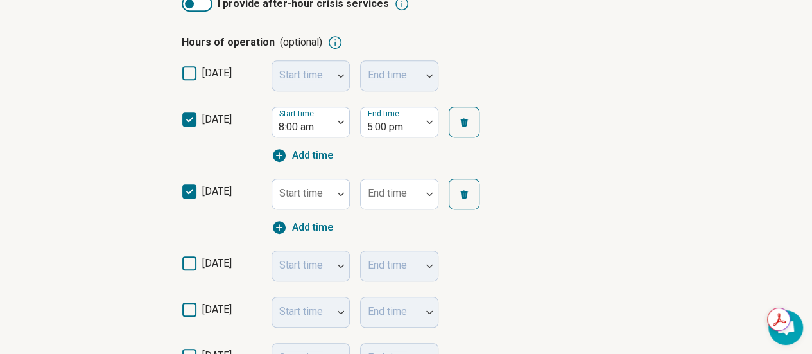
scroll to position [6, 0]
click at [186, 268] on icon at bounding box center [189, 263] width 14 height 14
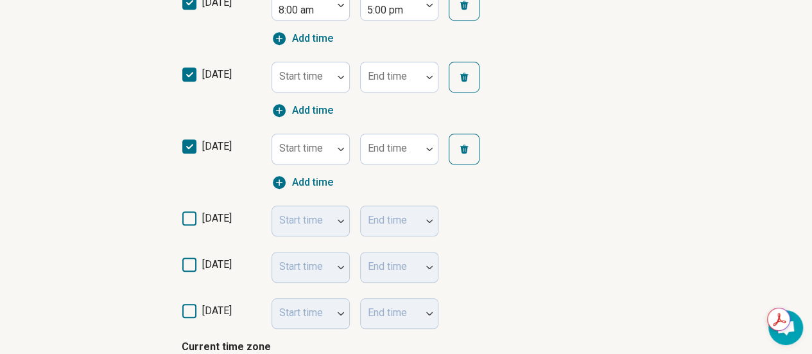
scroll to position [429, 0]
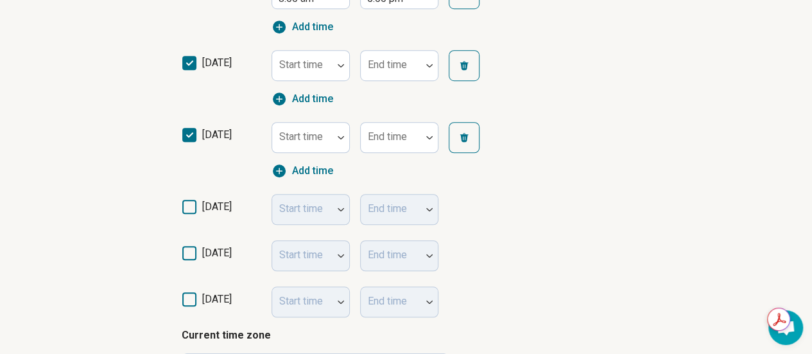
click at [190, 216] on label "thursday" at bounding box center [222, 212] width 80 height 26
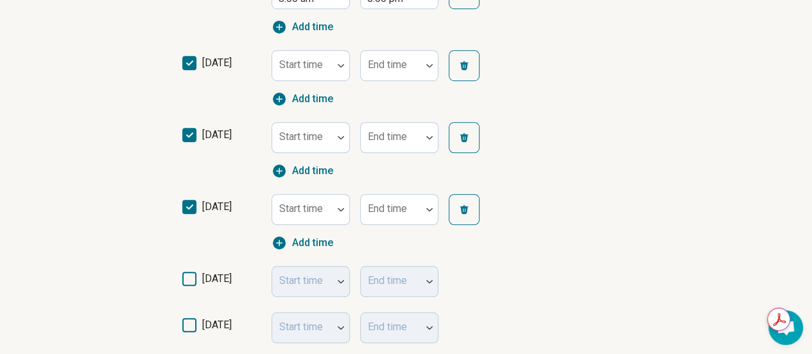
click at [187, 274] on icon at bounding box center [189, 279] width 14 height 14
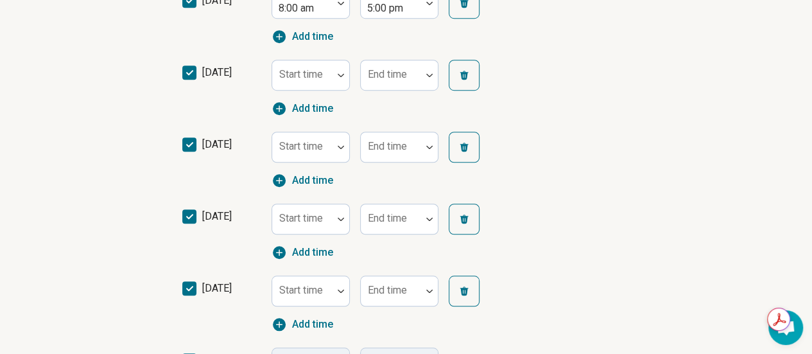
scroll to position [300, 0]
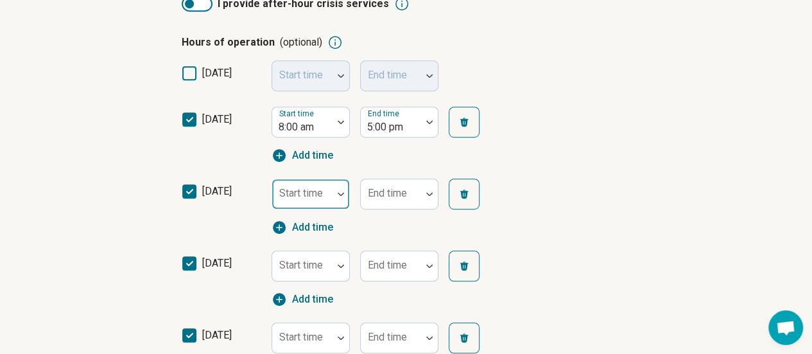
click at [321, 194] on div "Start time" at bounding box center [311, 193] width 78 height 31
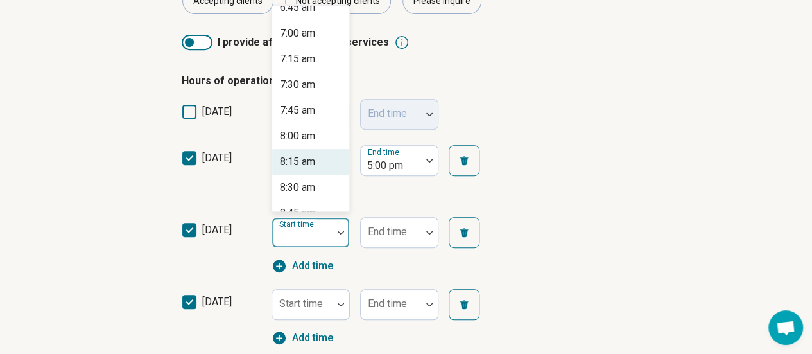
scroll to position [706, 0]
click at [303, 142] on div "8:00 am" at bounding box center [297, 136] width 35 height 15
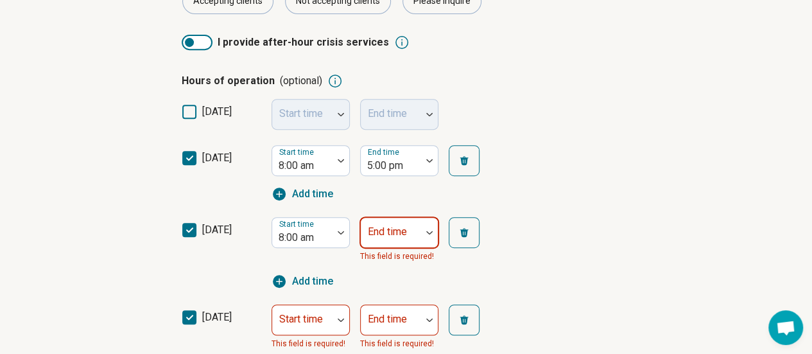
click at [380, 234] on div "End time" at bounding box center [399, 232] width 78 height 31
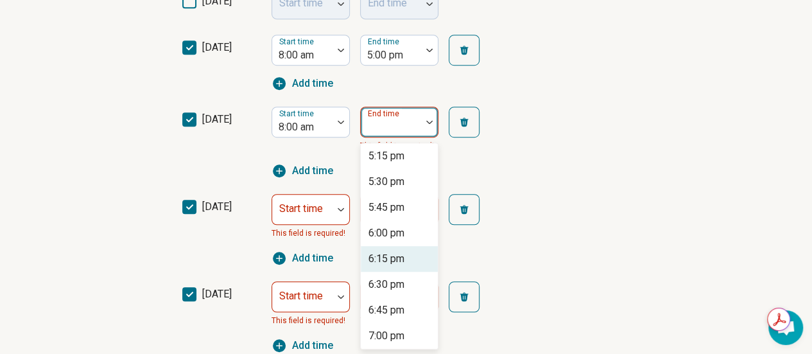
scroll to position [899, 0]
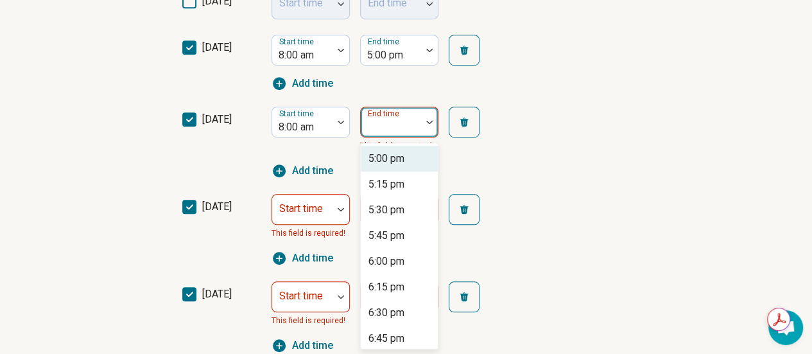
click at [368, 164] on div "5:00 pm" at bounding box center [386, 158] width 36 height 15
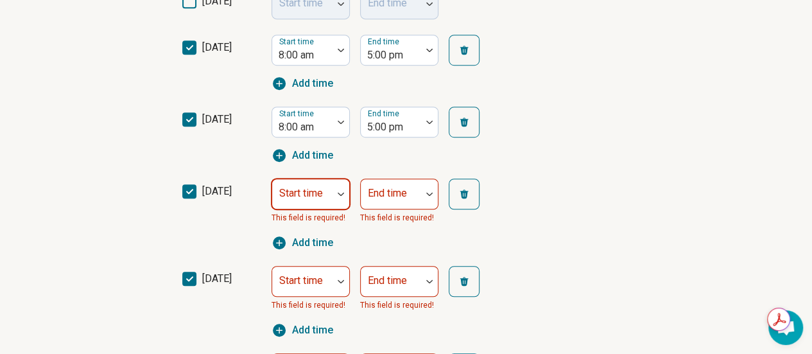
click at [332, 193] on div at bounding box center [302, 194] width 60 height 28
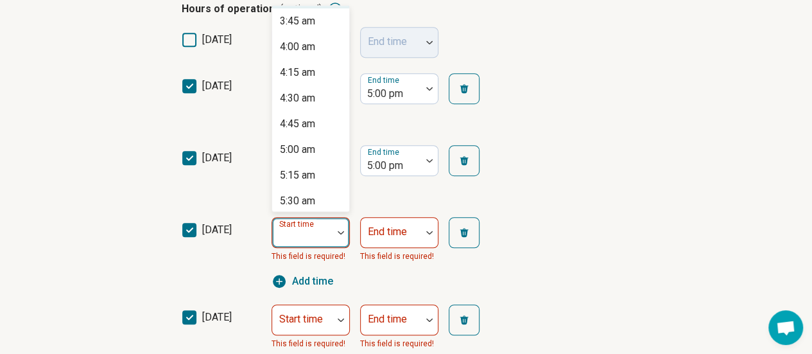
scroll to position [642, 0]
click at [315, 191] on div "8:00 am" at bounding box center [310, 201] width 77 height 26
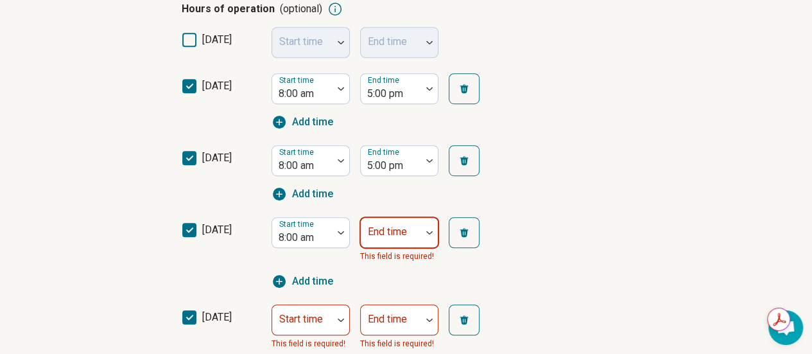
click at [382, 233] on div "End time" at bounding box center [399, 232] width 78 height 31
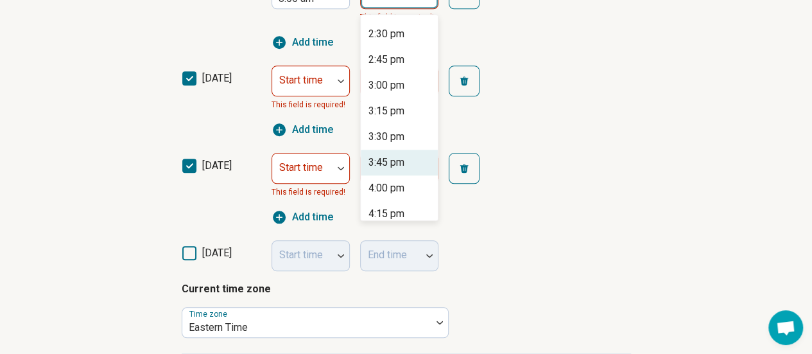
scroll to position [770, 0]
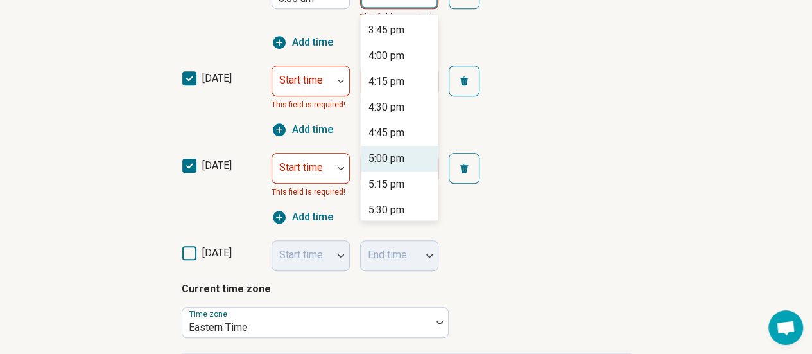
click at [386, 158] on div "5:00 pm" at bounding box center [386, 158] width 36 height 15
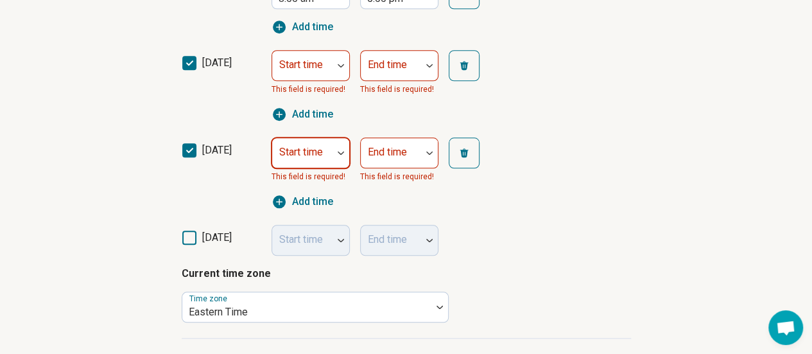
click at [286, 138] on div "friday Start time This field is required! End time This field is required! Add …" at bounding box center [406, 173] width 449 height 87
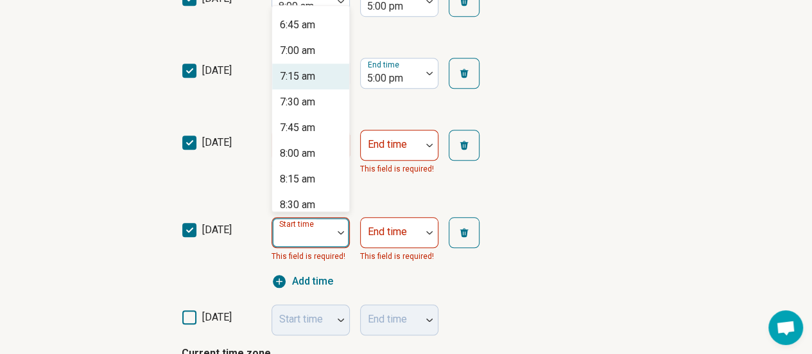
scroll to position [706, 0]
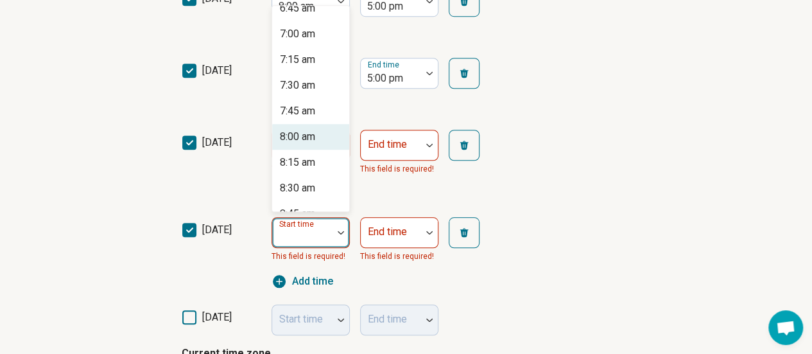
click at [302, 128] on div "8:00 am" at bounding box center [310, 137] width 77 height 26
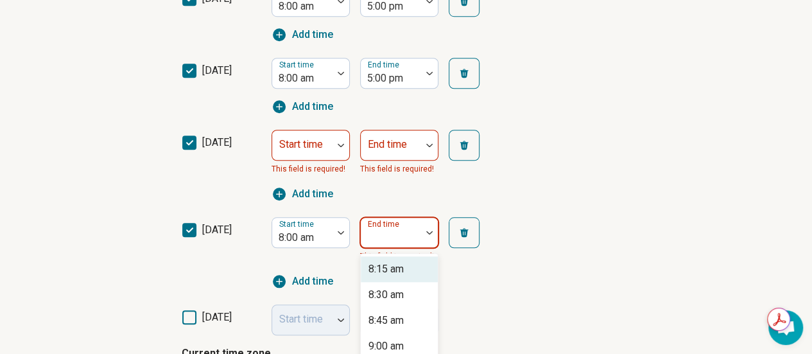
click at [392, 232] on div "End time" at bounding box center [399, 232] width 78 height 31
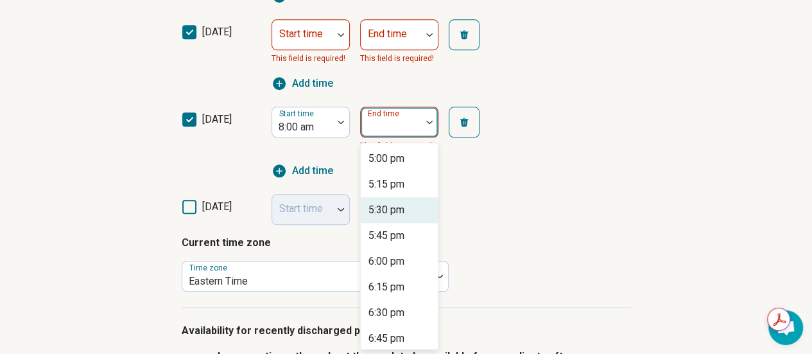
scroll to position [835, 0]
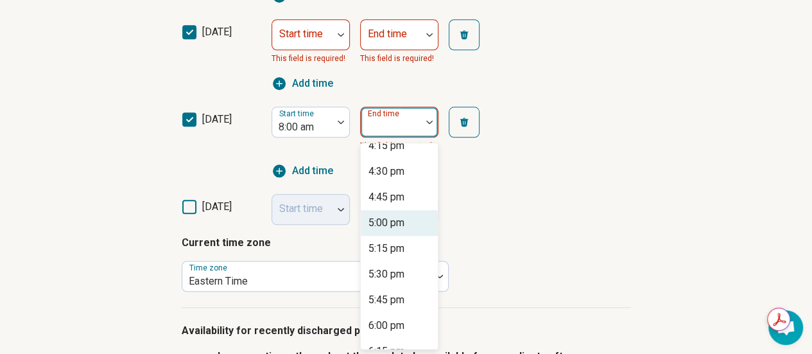
click at [394, 221] on div "5:00 pm" at bounding box center [386, 222] width 36 height 15
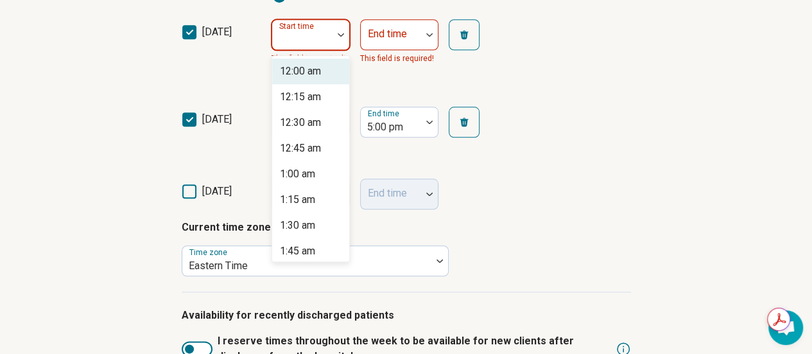
click at [313, 35] on div "Start time" at bounding box center [311, 34] width 78 height 31
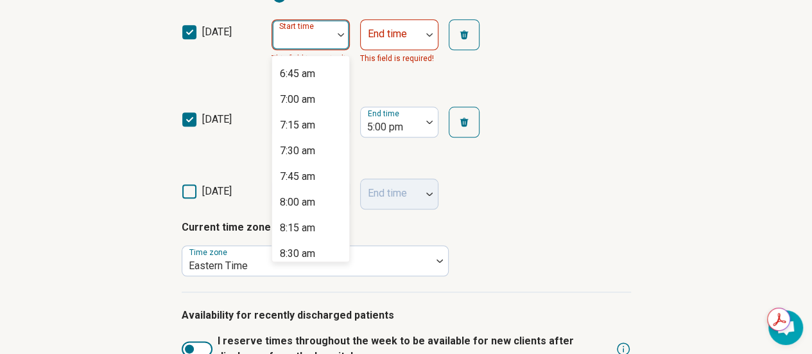
scroll to position [706, 0]
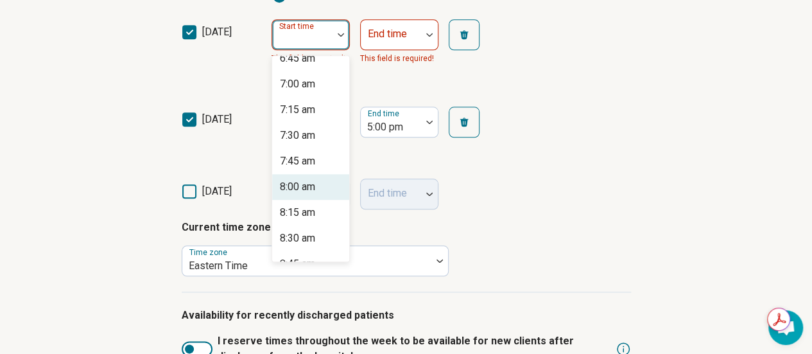
click at [313, 183] on div "8:00 am" at bounding box center [297, 186] width 35 height 15
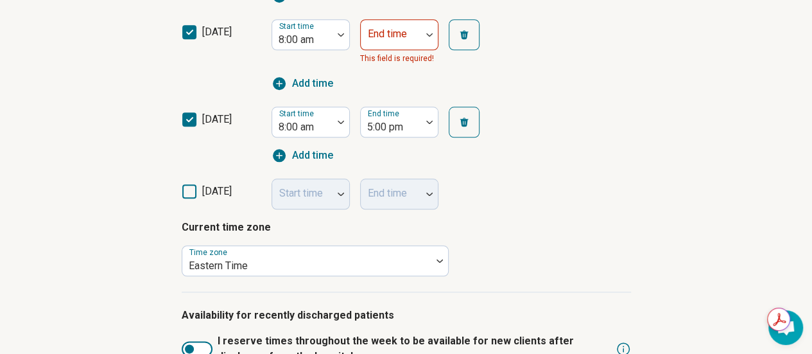
click at [410, 49] on div "End time This field is required!" at bounding box center [399, 42] width 78 height 46
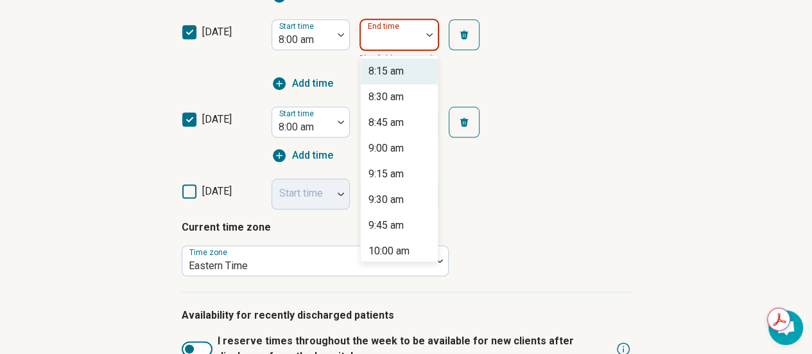
click at [410, 42] on div at bounding box center [391, 40] width 50 height 18
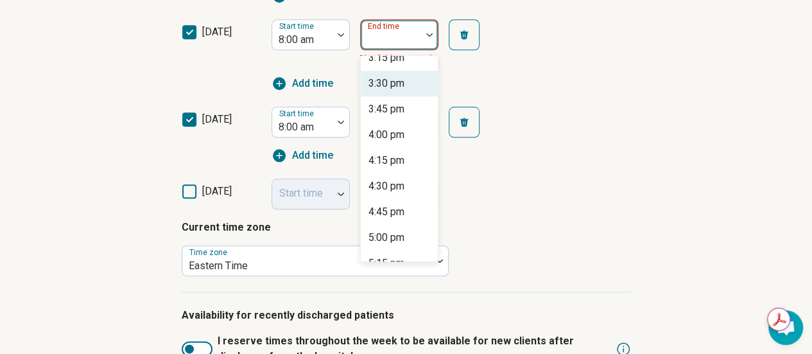
scroll to position [770, 0]
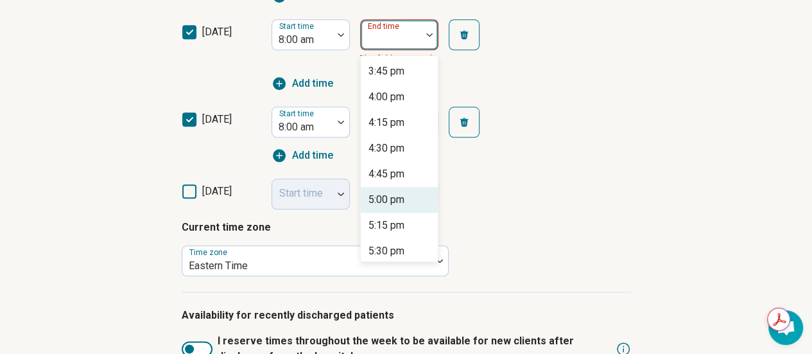
click at [389, 192] on div "5:00 pm" at bounding box center [386, 199] width 36 height 15
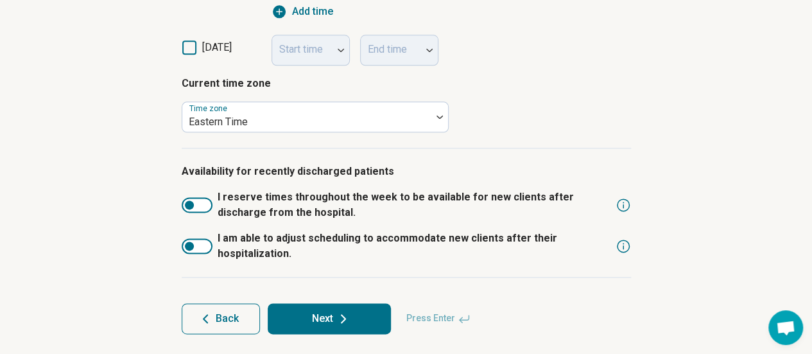
scroll to position [736, 0]
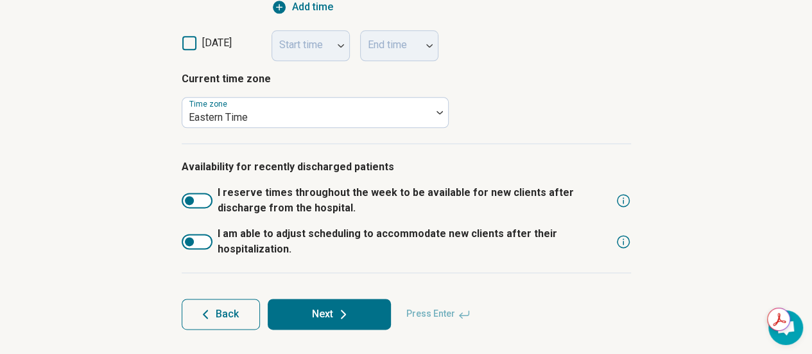
click at [194, 248] on label "I am able to adjust scheduling to accommodate new clients after their hospitali…" at bounding box center [396, 241] width 429 height 31
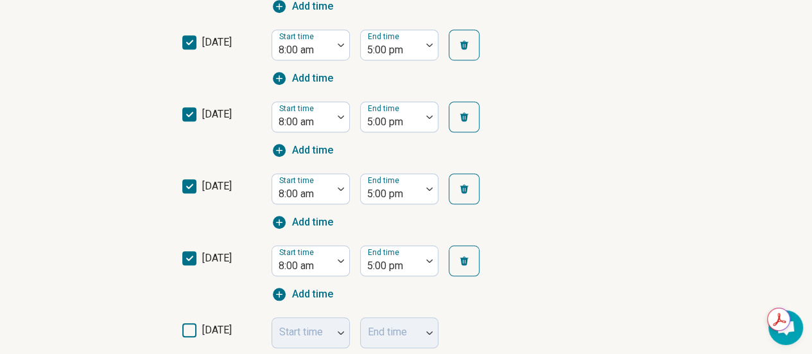
scroll to position [824, 0]
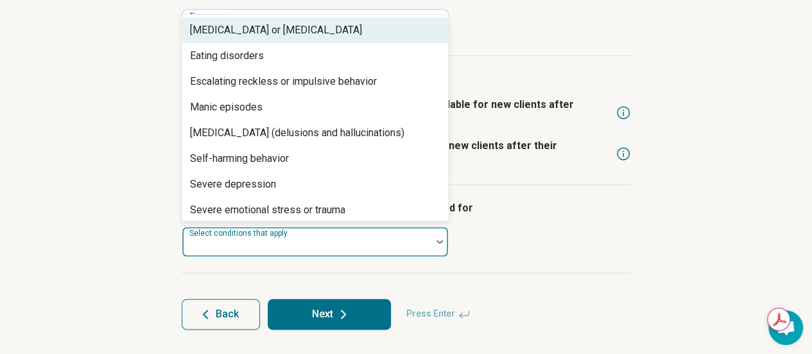
click at [326, 243] on div at bounding box center [306, 247] width 239 height 18
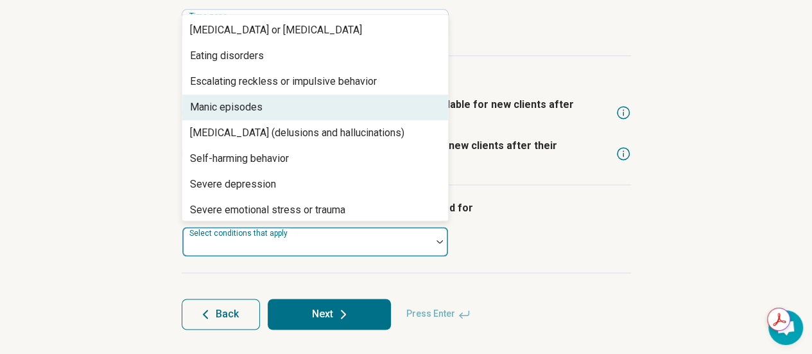
click at [303, 111] on div "Manic episodes" at bounding box center [315, 107] width 266 height 26
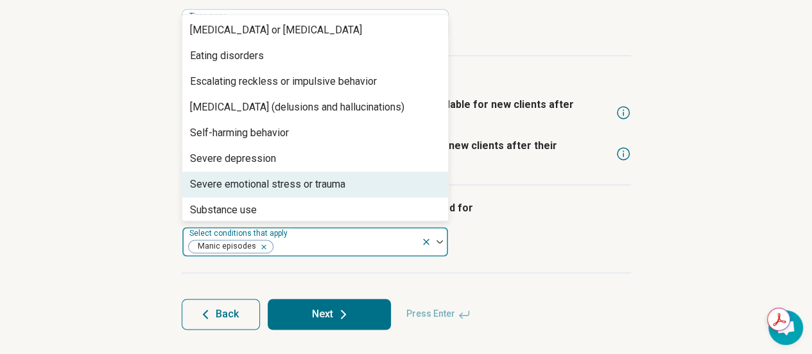
click at [299, 194] on div "Severe emotional stress or trauma" at bounding box center [315, 184] width 266 height 26
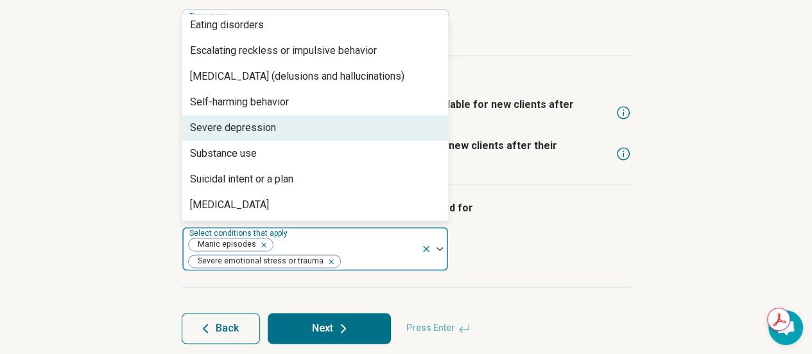
scroll to position [0, 0]
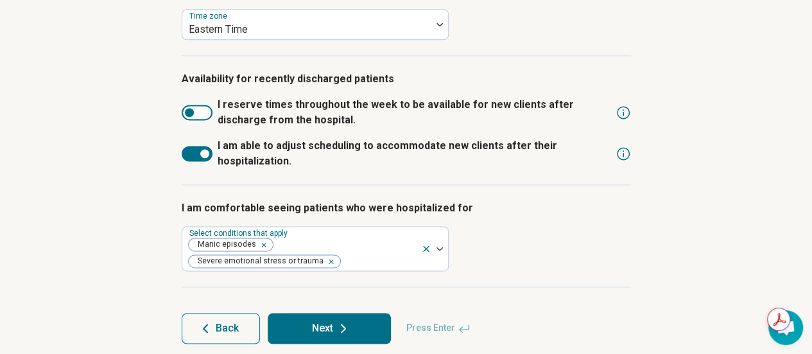
click at [517, 247] on div "I am comfortable seeing patients who were hospitalized for Select conditions th…" at bounding box center [406, 236] width 449 height 102
click at [336, 325] on icon at bounding box center [343, 327] width 15 height 15
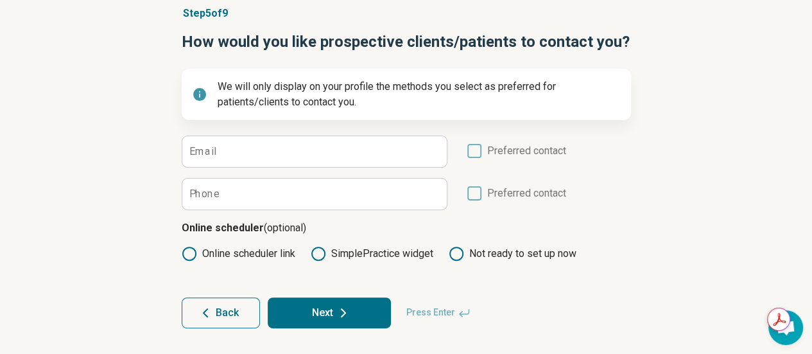
scroll to position [104, 0]
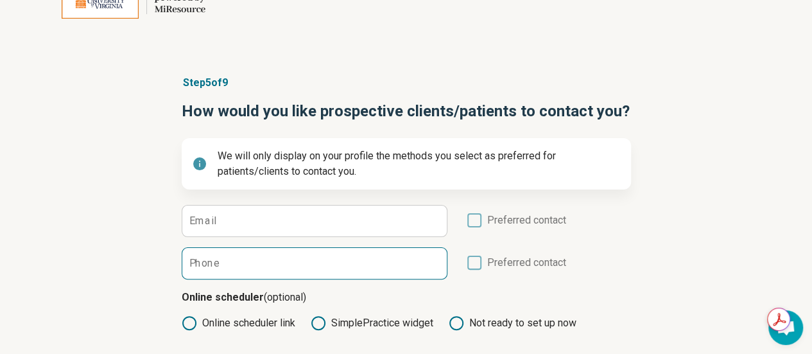
scroll to position [64, 0]
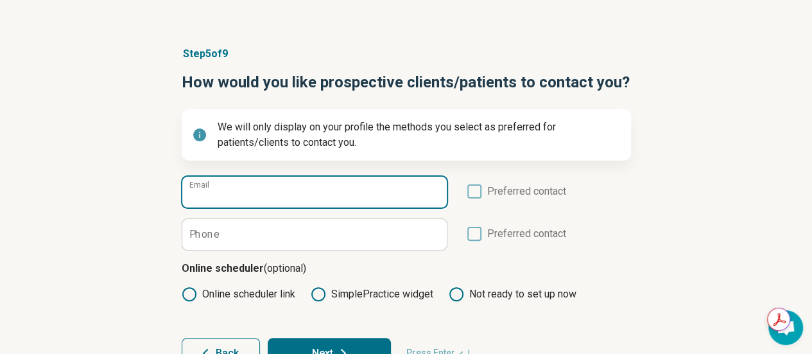
click at [259, 196] on input "Email" at bounding box center [314, 192] width 264 height 31
type input "**********"
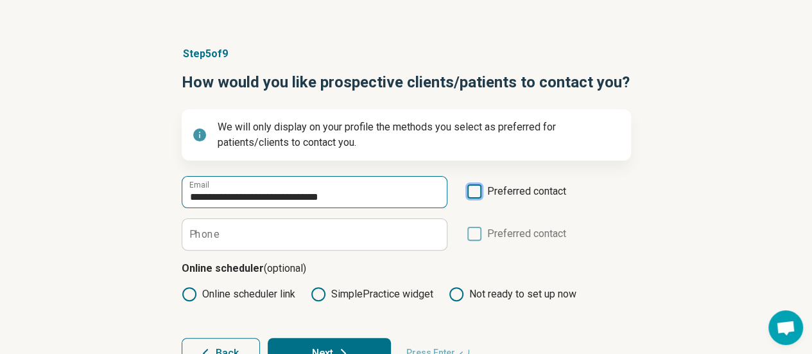
scroll to position [6, 0]
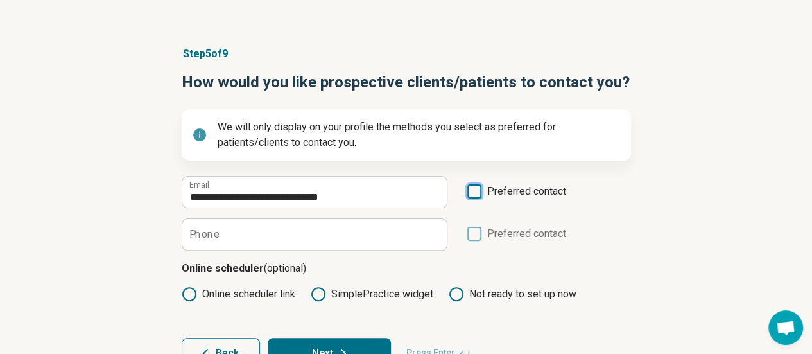
click at [474, 191] on icon at bounding box center [474, 191] width 14 height 14
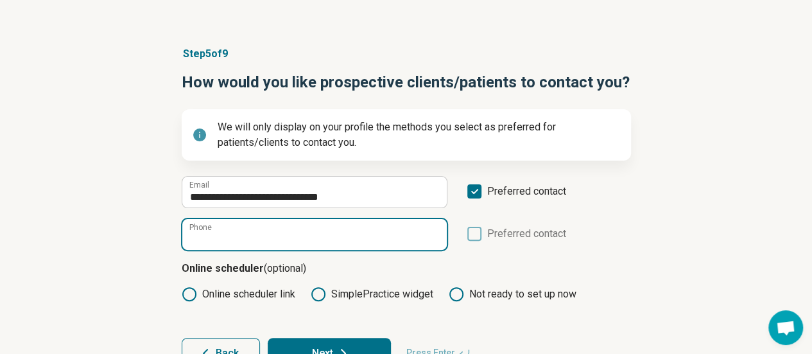
click at [259, 239] on input "Phone" at bounding box center [314, 234] width 264 height 31
type input "**********"
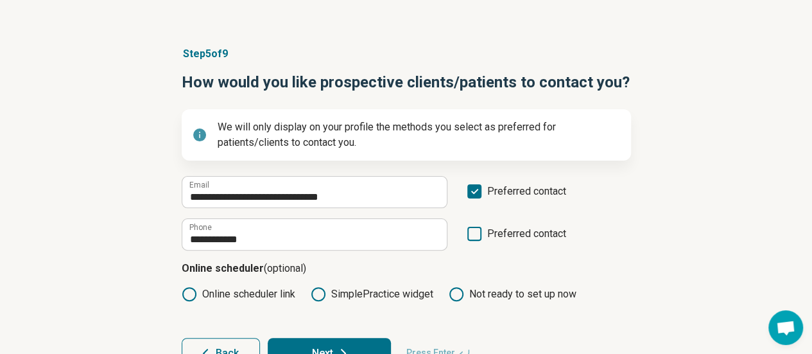
click at [152, 305] on div "**********" at bounding box center [406, 208] width 812 height 374
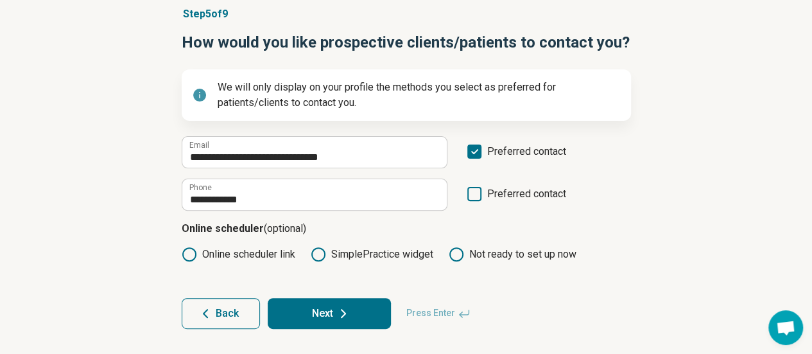
click at [320, 259] on icon at bounding box center [318, 254] width 15 height 15
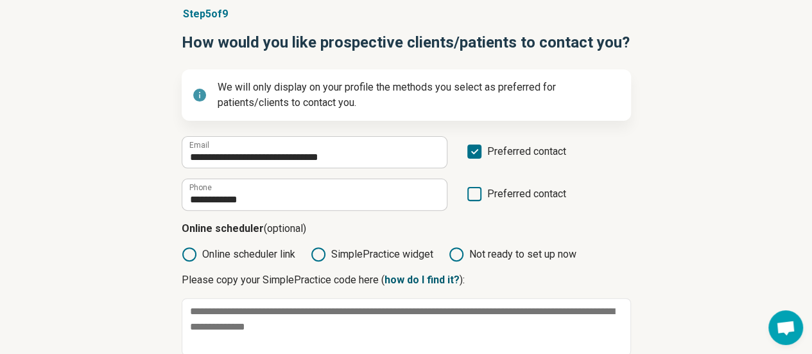
click at [409, 281] on link "how do I find it?" at bounding box center [422, 279] width 75 height 12
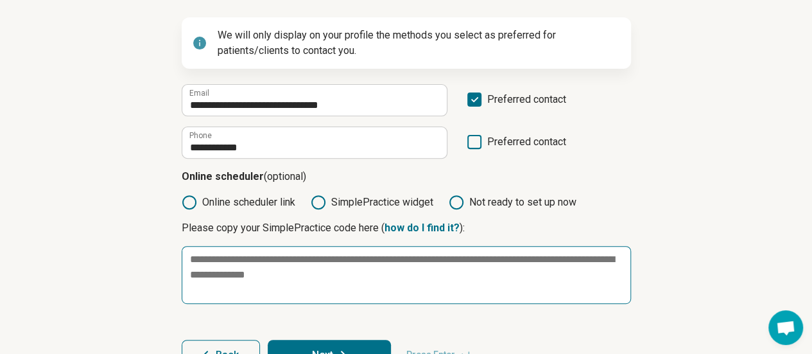
scroll to position [197, 0]
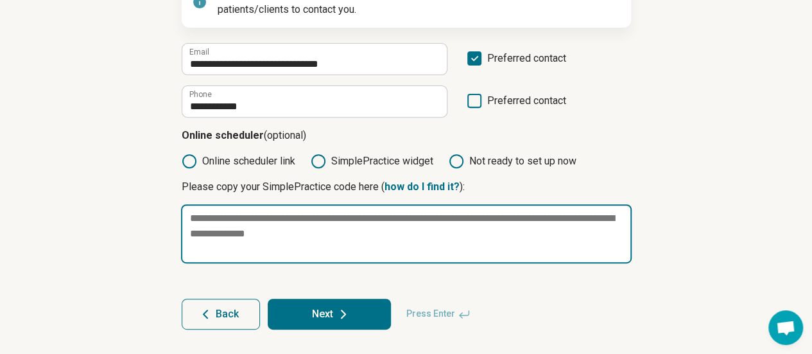
click at [288, 222] on textarea at bounding box center [406, 233] width 451 height 59
paste textarea "**********"
type textarea "*"
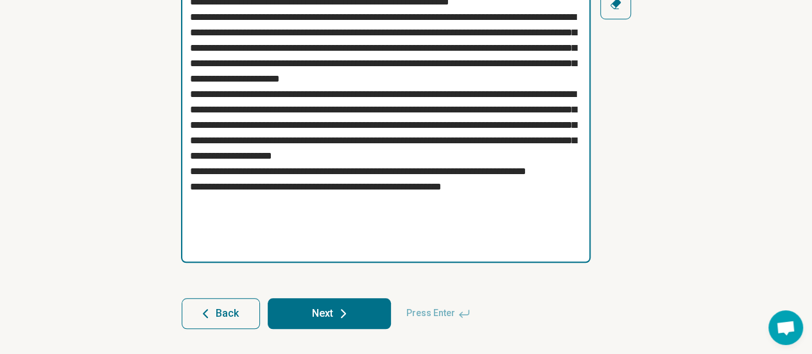
type textarea "**********"
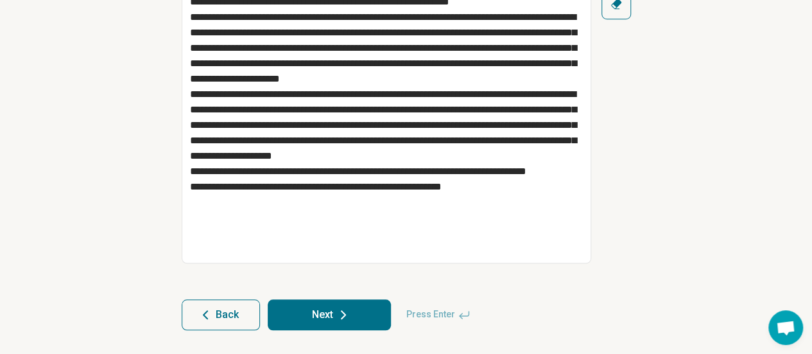
scroll to position [413, 0]
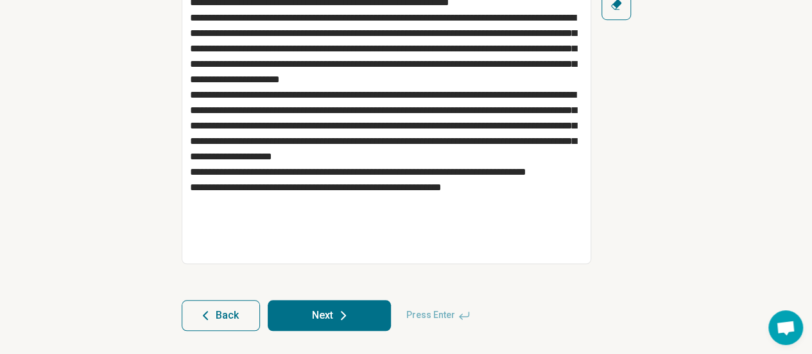
click at [317, 313] on button "Next" at bounding box center [329, 315] width 123 height 31
type textarea "*"
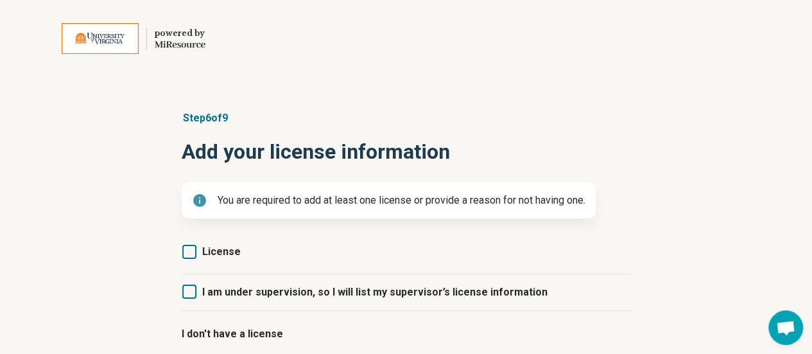
click at [195, 248] on icon at bounding box center [189, 252] width 14 height 14
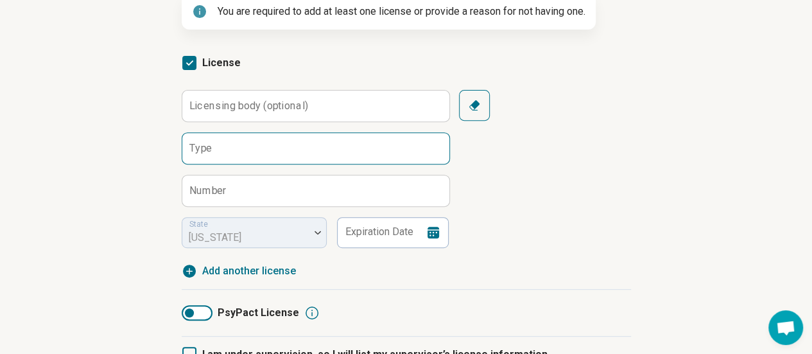
scroll to position [193, 0]
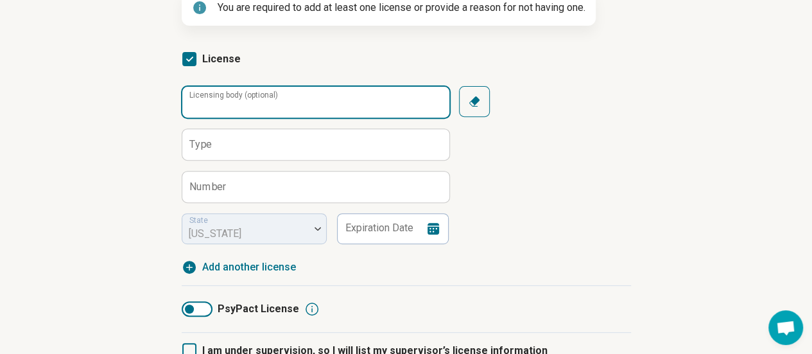
click at [381, 107] on input "Licensing body (optional)" at bounding box center [315, 102] width 267 height 31
type input "**********"
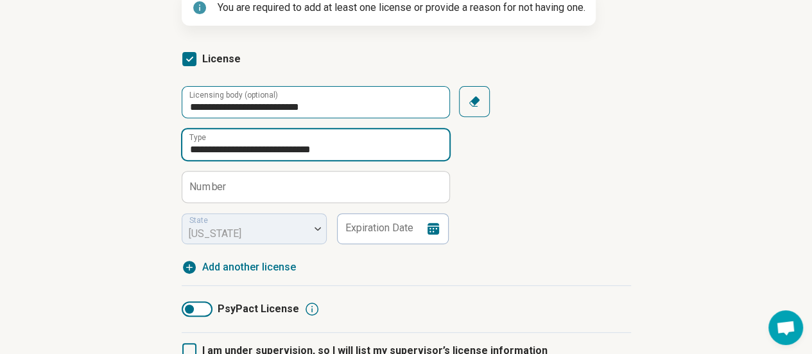
type input "**********"
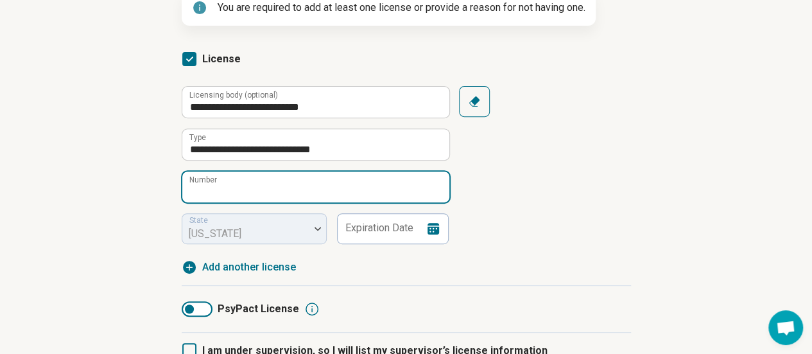
paste input "**********"
type input "**********"
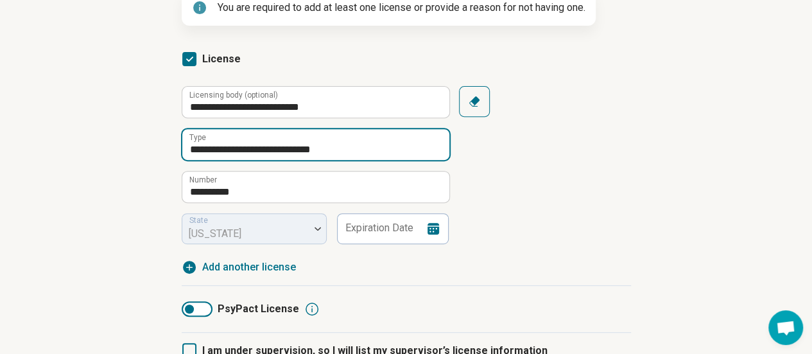
drag, startPoint x: 372, startPoint y: 137, endPoint x: 100, endPoint y: 133, distance: 272.2
click at [100, 133] on div "**********" at bounding box center [406, 184] width 812 height 584
paste input "**********"
drag, startPoint x: 196, startPoint y: 149, endPoint x: 260, endPoint y: 166, distance: 66.5
click at [196, 149] on input "**********" at bounding box center [315, 144] width 267 height 31
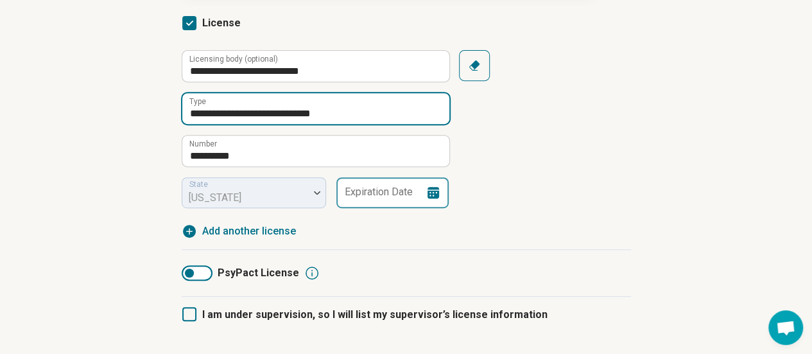
scroll to position [257, 0]
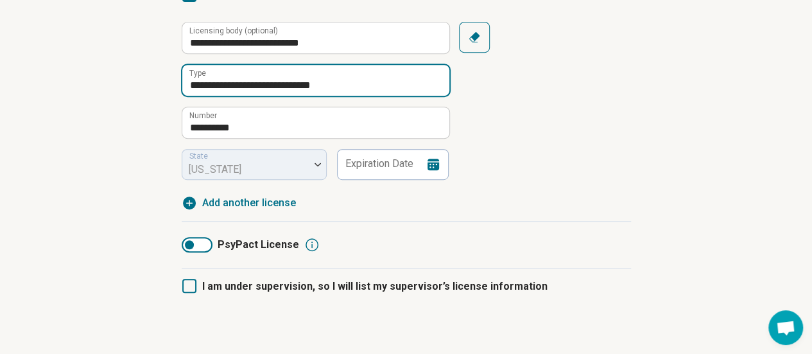
type input "**********"
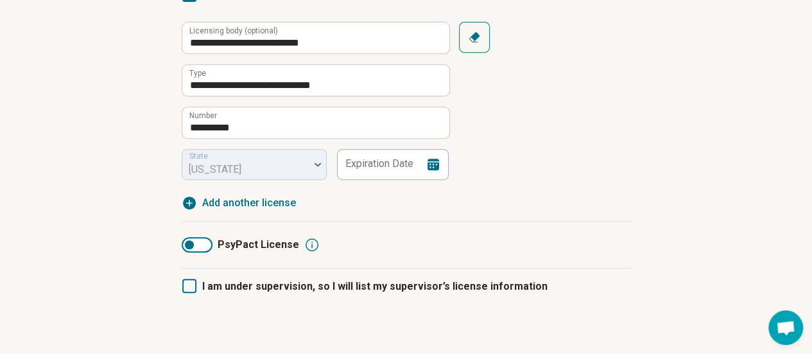
click at [286, 160] on div "State Virginia" at bounding box center [254, 164] width 145 height 31
click at [362, 178] on input "Expiration Date" at bounding box center [392, 164] width 112 height 31
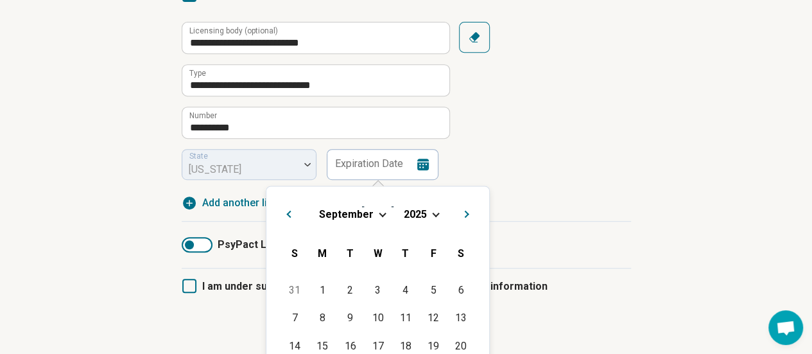
click at [429, 217] on div "September 2025" at bounding box center [378, 213] width 202 height 13
click at [430, 212] on div "September 2025" at bounding box center [378, 213] width 202 height 13
click at [431, 211] on div "September 2025" at bounding box center [378, 213] width 202 height 13
click at [432, 211] on span "Choose Date" at bounding box center [435, 212] width 7 height 7
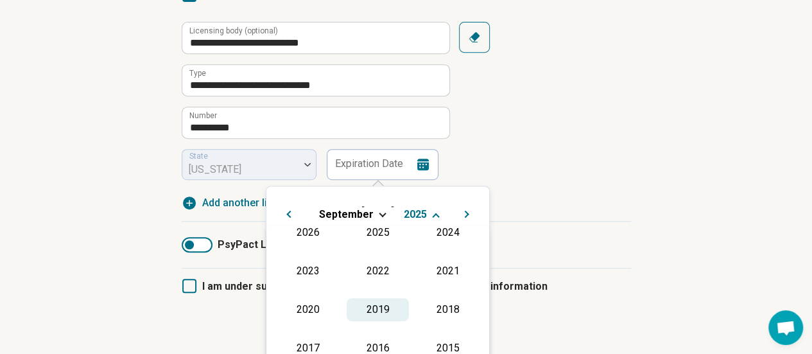
scroll to position [297, 0]
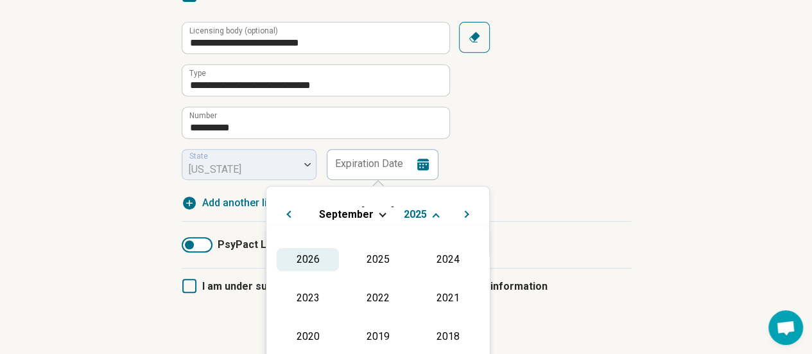
click at [300, 263] on div "2026" at bounding box center [308, 259] width 62 height 23
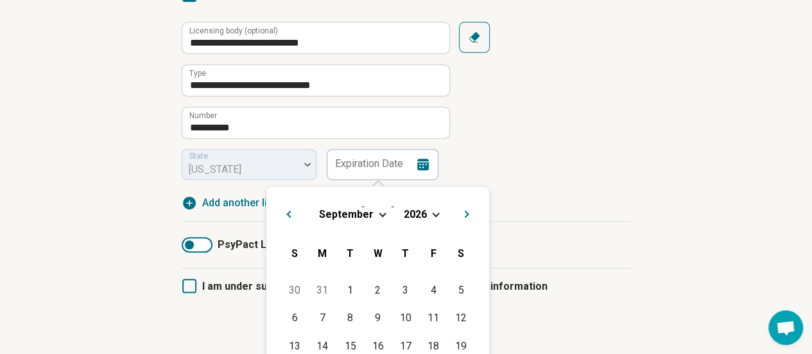
click at [289, 210] on button "Previous Month" at bounding box center [287, 212] width 21 height 21
click at [288, 211] on span "Previous Month" at bounding box center [288, 214] width 0 height 15
click at [464, 216] on button "Next Month" at bounding box center [468, 212] width 21 height 21
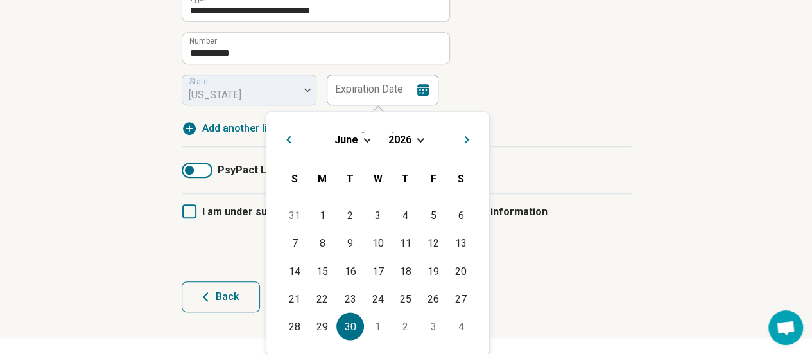
click at [356, 323] on div "30" at bounding box center [350, 326] width 28 height 28
type input "**********"
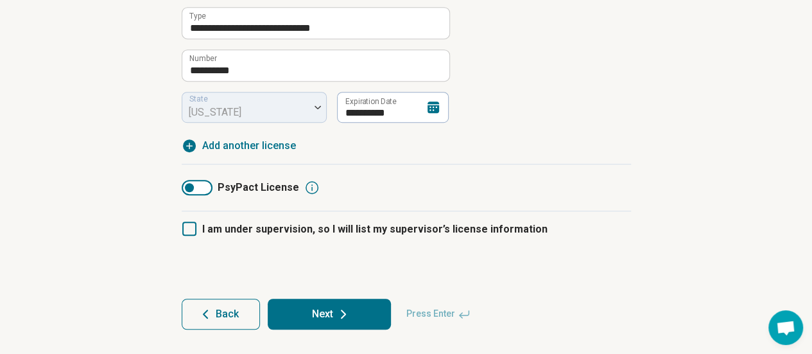
click at [363, 313] on button "Next" at bounding box center [329, 314] width 123 height 31
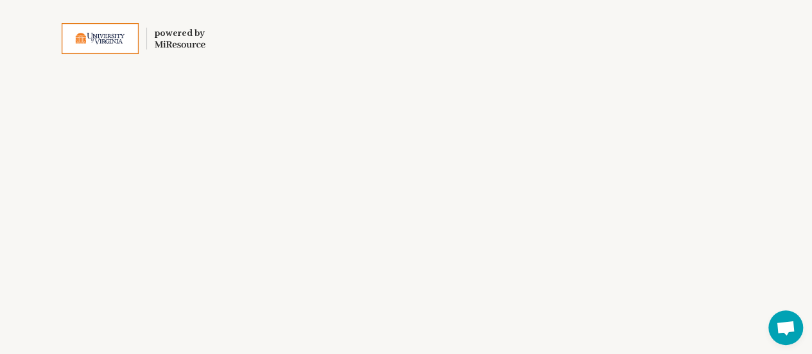
scroll to position [0, 0]
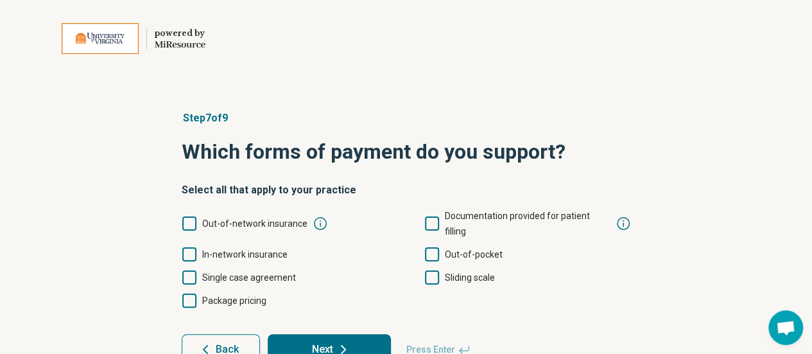
click at [196, 216] on label "Out-of-network insurance" at bounding box center [245, 223] width 126 height 15
click at [193, 247] on icon at bounding box center [189, 254] width 14 height 14
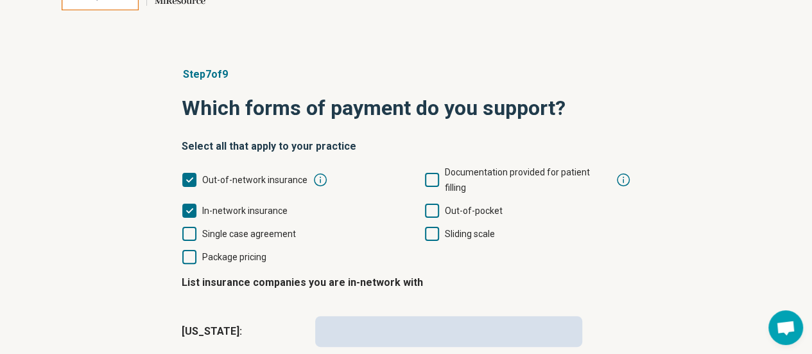
scroll to position [64, 0]
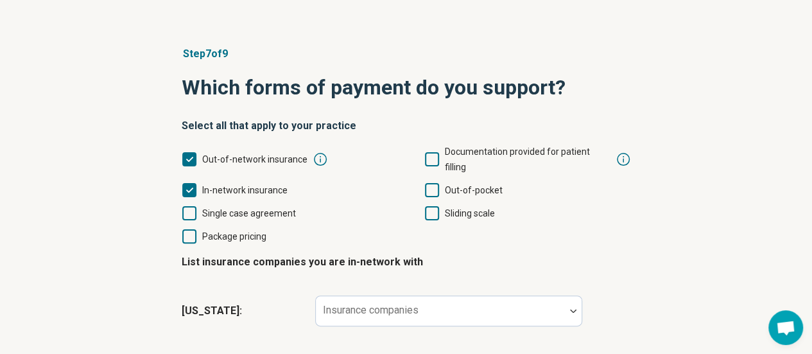
click at [429, 183] on icon at bounding box center [432, 190] width 14 height 14
click at [436, 206] on icon at bounding box center [432, 213] width 14 height 14
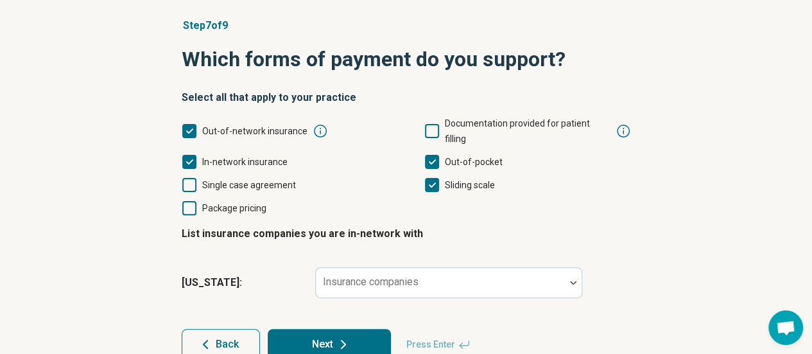
scroll to position [108, 0]
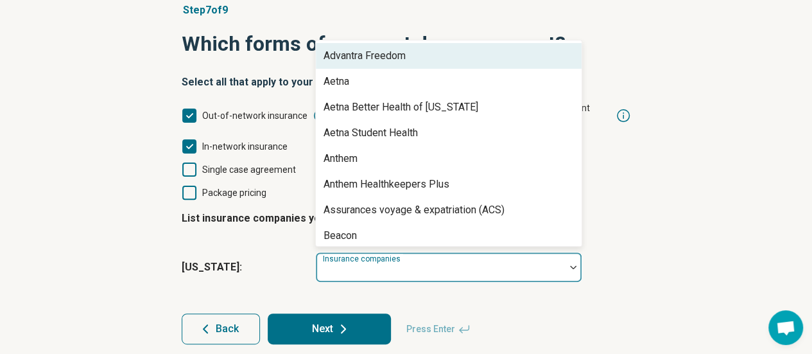
click at [492, 253] on div at bounding box center [440, 267] width 249 height 28
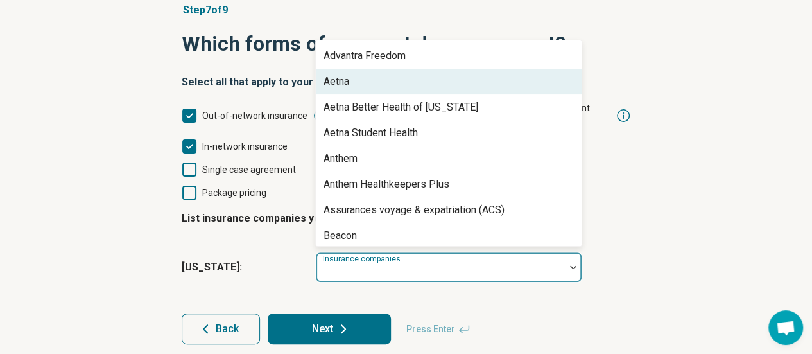
click at [399, 72] on div "Aetna" at bounding box center [449, 82] width 266 height 26
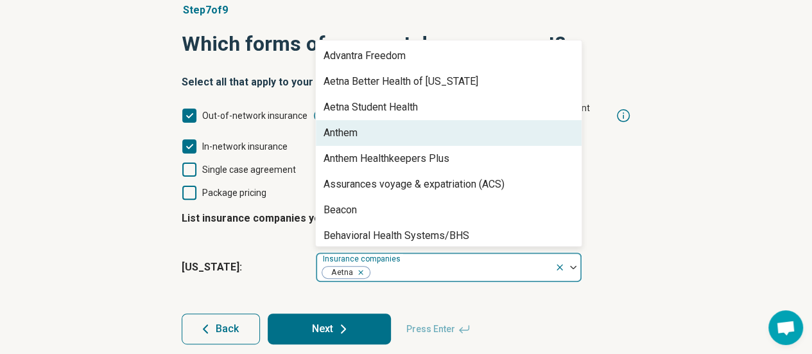
click at [378, 125] on div "Anthem" at bounding box center [449, 133] width 266 height 26
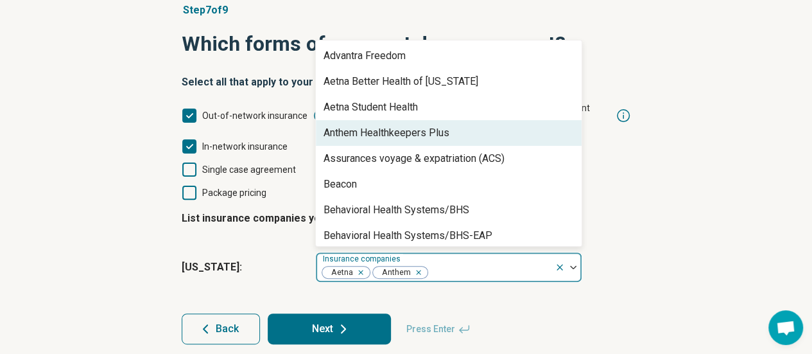
click at [381, 125] on div "Anthem Healthkeepers Plus" at bounding box center [387, 132] width 126 height 15
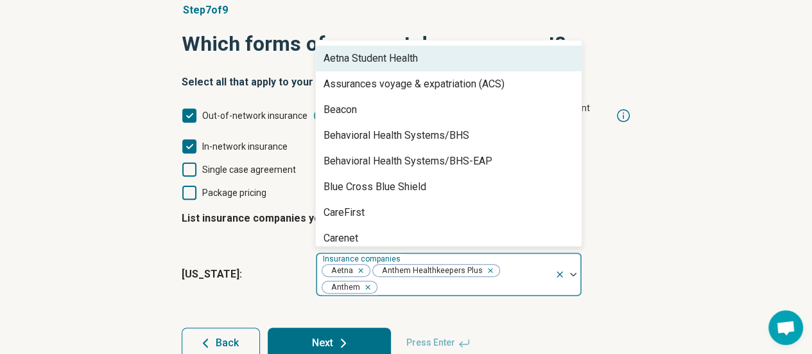
scroll to position [64, 0]
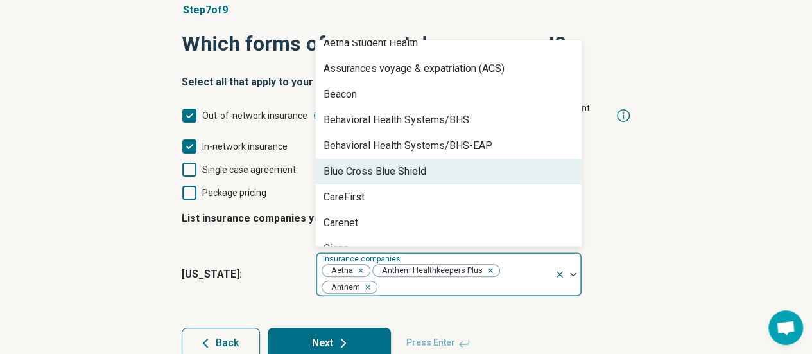
click at [384, 159] on div "Blue Cross Blue Shield" at bounding box center [449, 172] width 266 height 26
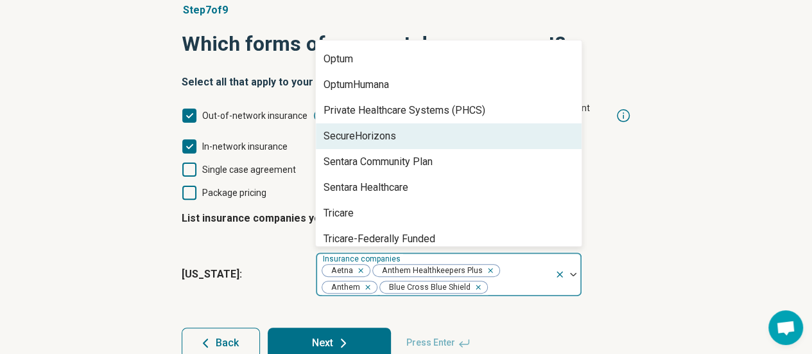
scroll to position [706, 0]
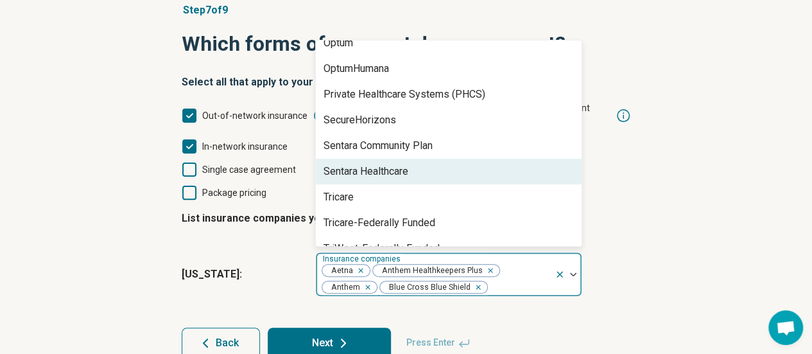
click at [370, 164] on div "Sentara Healthcare" at bounding box center [366, 171] width 85 height 15
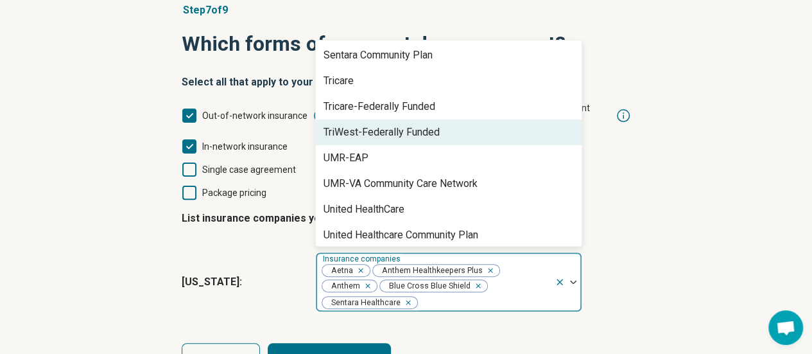
scroll to position [835, 0]
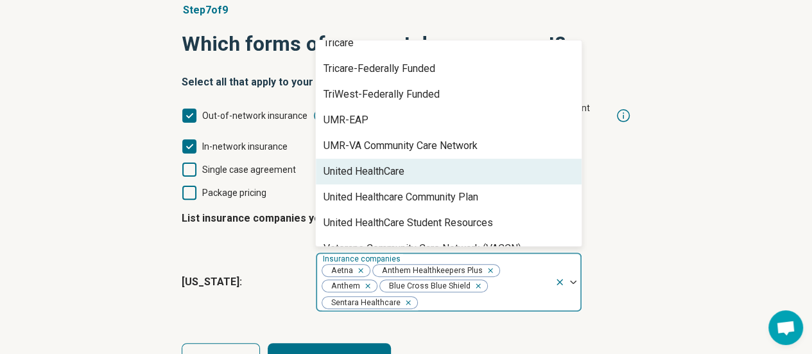
click at [390, 164] on div "United HealthCare" at bounding box center [364, 171] width 81 height 15
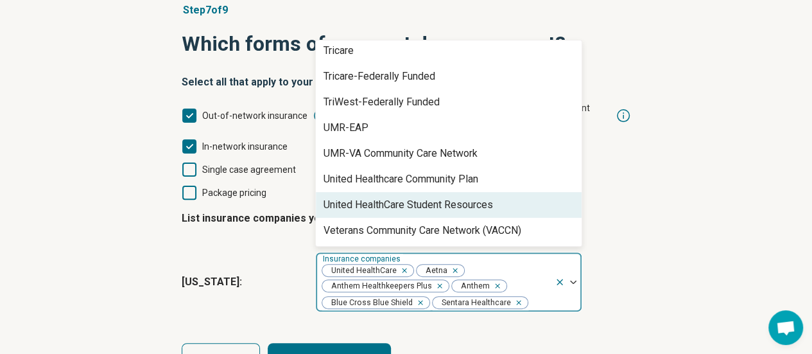
click at [399, 197] on div "United HealthCare Student Resources" at bounding box center [408, 204] width 169 height 15
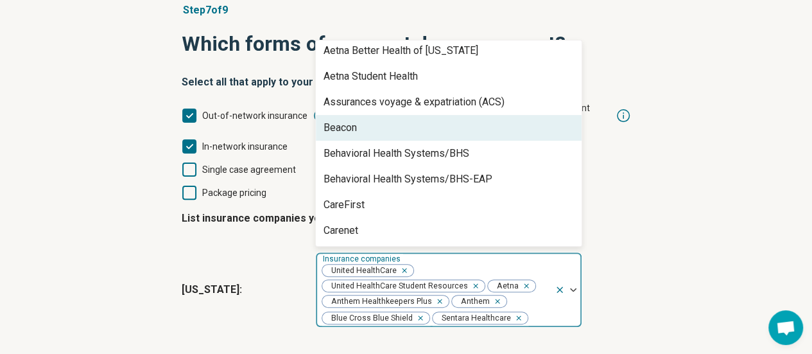
scroll to position [0, 0]
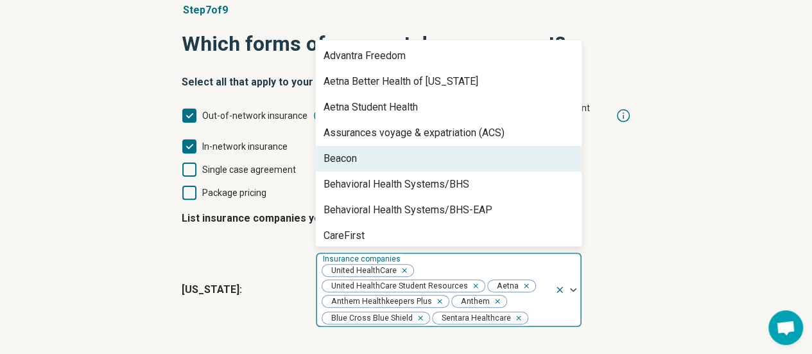
click at [808, 247] on div "Step 7 of 9 Which forms of payment do you support? Select all that apply to you…" at bounding box center [406, 196] width 812 height 438
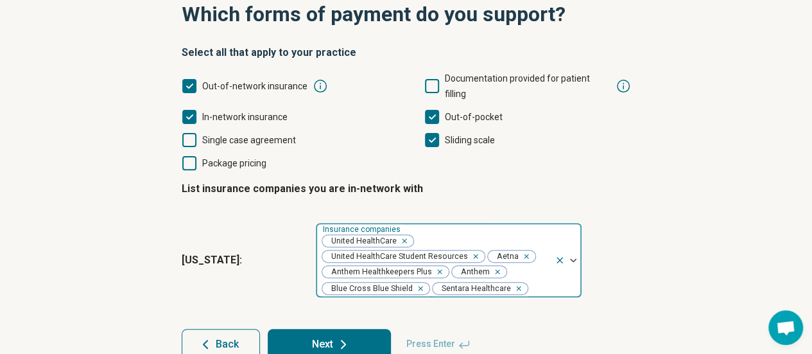
scroll to position [153, 0]
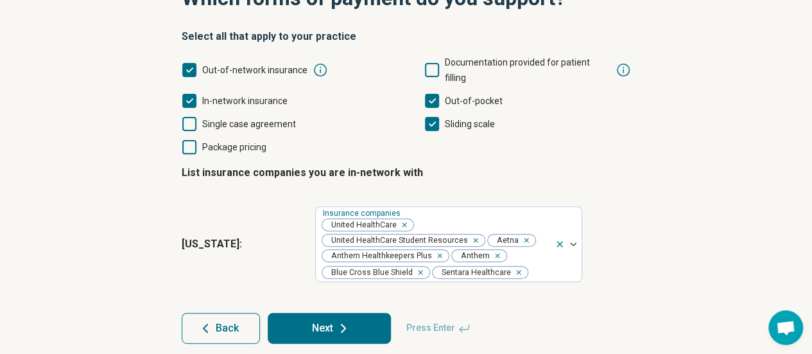
click at [360, 313] on button "Next" at bounding box center [329, 328] width 123 height 31
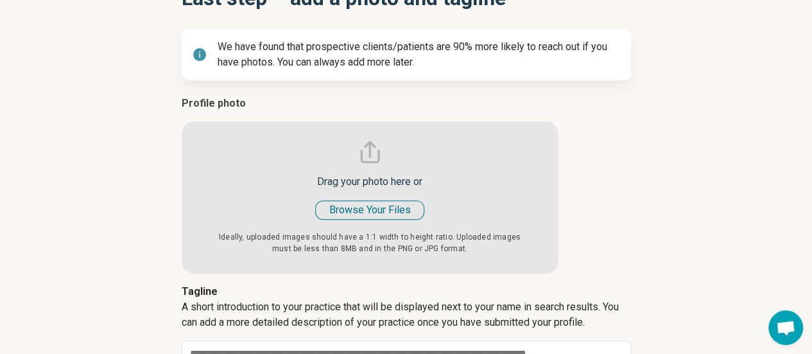
type textarea "*"
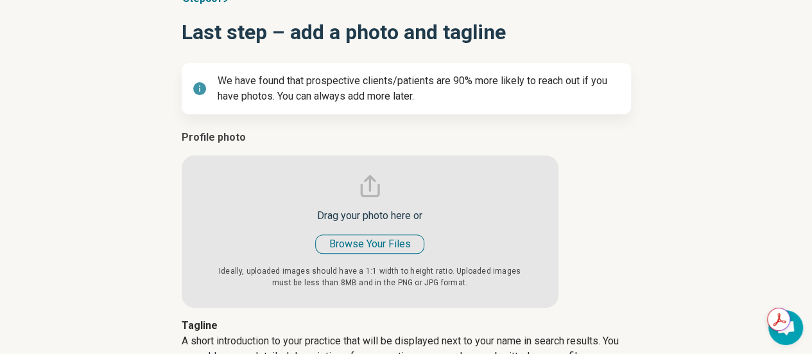
scroll to position [128, 0]
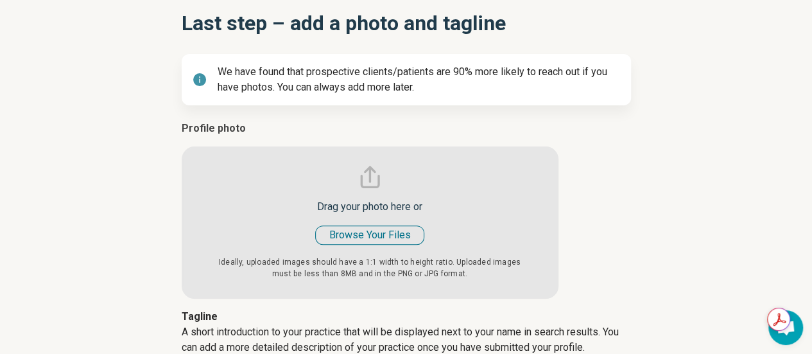
click at [369, 237] on input "file" at bounding box center [370, 210] width 377 height 178
type input "**********"
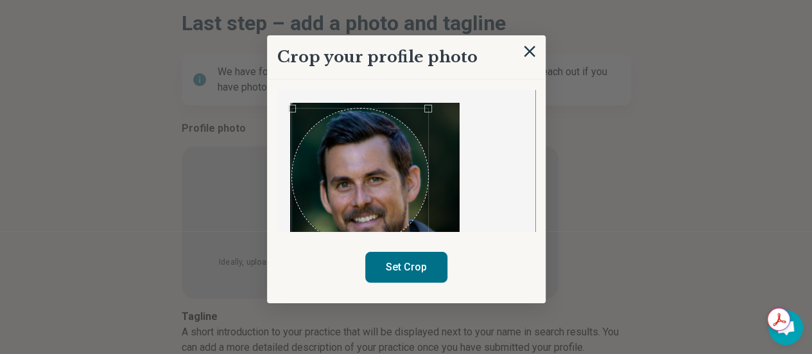
click at [407, 220] on div "Use the arrow keys to move the crop selection area" at bounding box center [360, 176] width 136 height 136
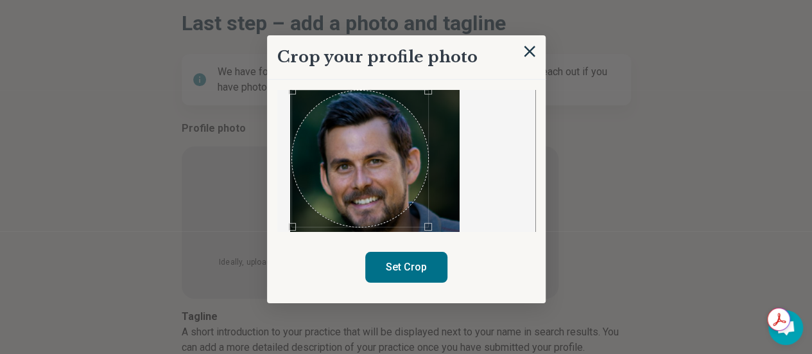
scroll to position [64, 0]
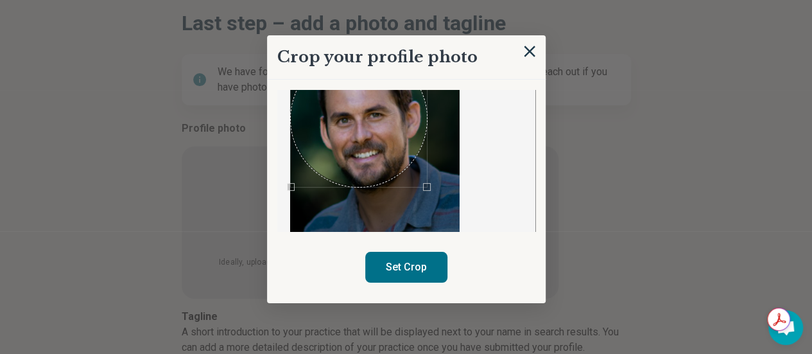
click at [424, 149] on div "Use the arrow keys to move the crop selection area" at bounding box center [359, 119] width 136 height 136
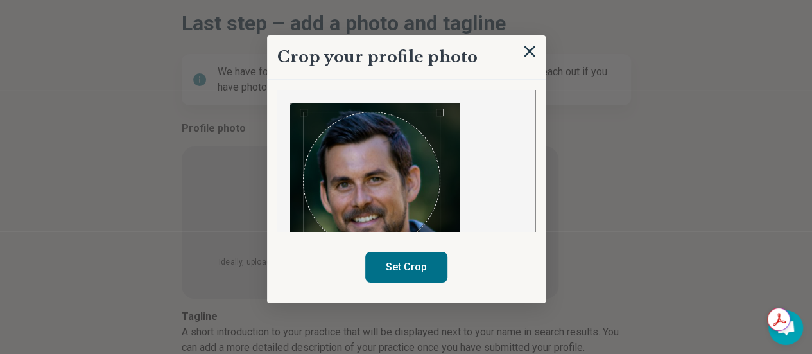
click at [395, 278] on button "Set Crop" at bounding box center [406, 267] width 82 height 31
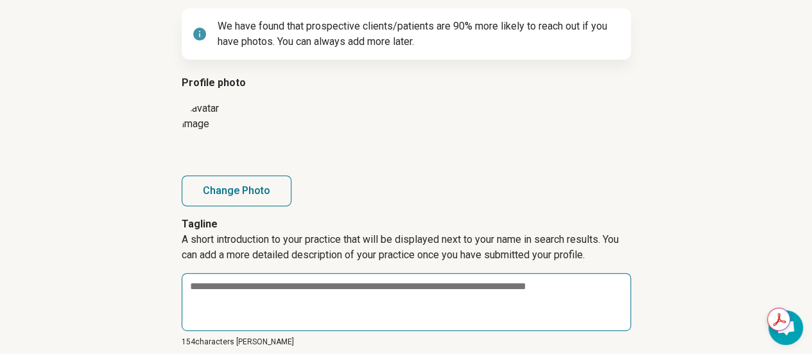
scroll to position [249, 0]
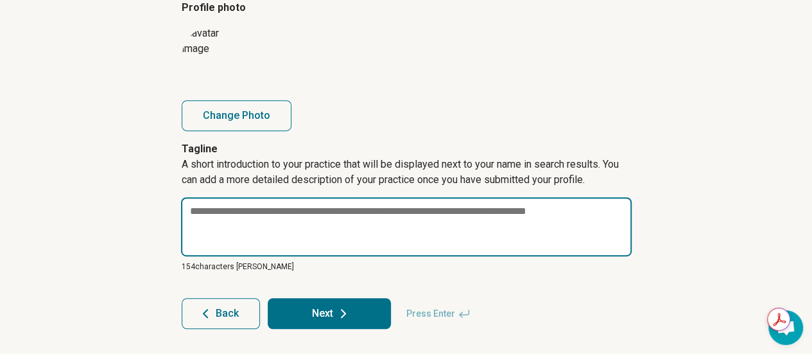
click at [584, 209] on textarea at bounding box center [406, 226] width 451 height 59
paste textarea "**********"
type textarea "*"
type textarea "**********"
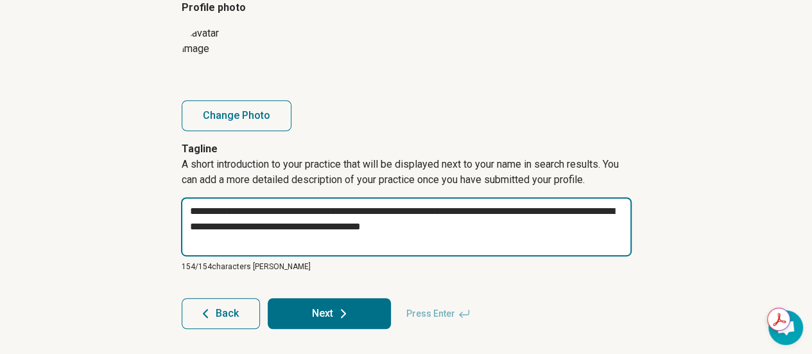
drag, startPoint x: 207, startPoint y: 206, endPoint x: 180, endPoint y: 206, distance: 27.6
click at [180, 206] on article "**********" at bounding box center [406, 95] width 490 height 519
type textarea "*"
type textarea "**********"
type textarea "*"
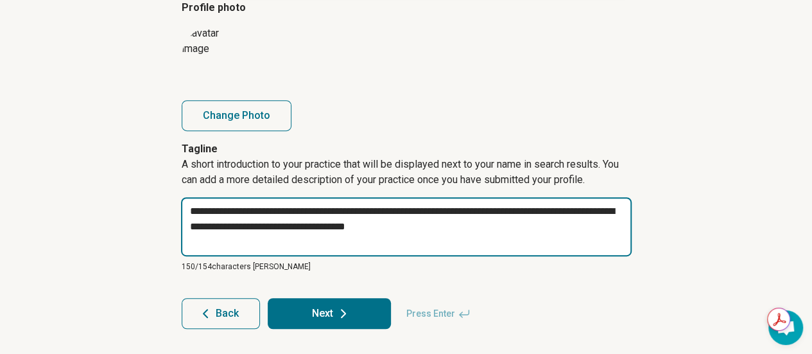
type textarea "**********"
type textarea "*"
type textarea "**********"
type textarea "*"
type textarea "**********"
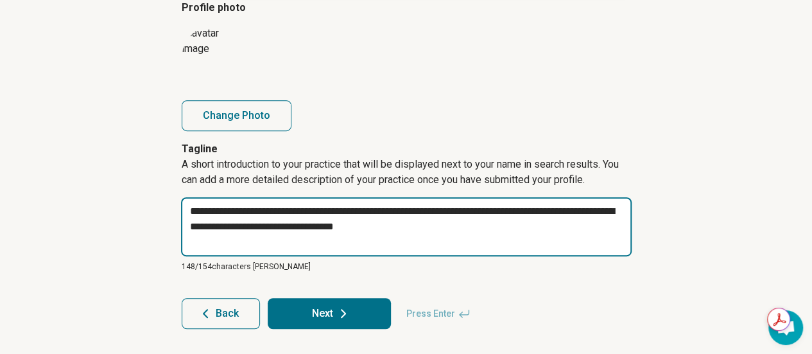
type textarea "*"
type textarea "**********"
type textarea "*"
type textarea "**********"
type textarea "*"
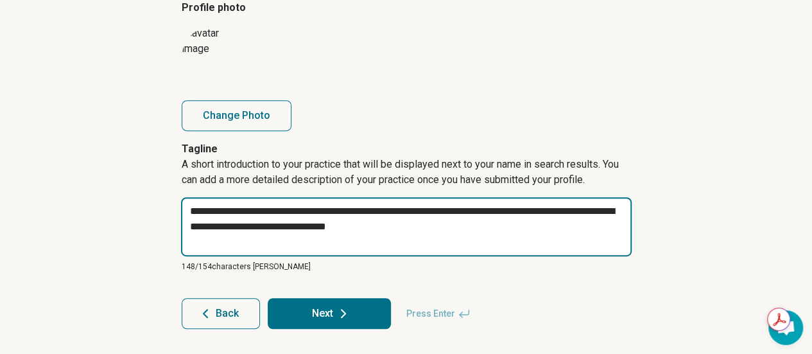
type textarea "**********"
type textarea "*"
type textarea "**********"
type textarea "*"
type textarea "**********"
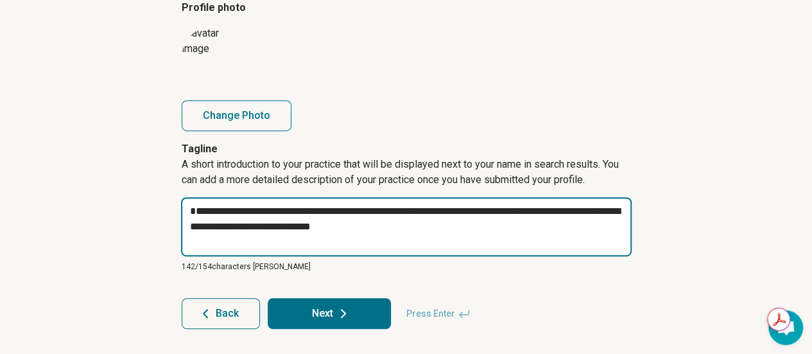
type textarea "*"
type textarea "**********"
type textarea "*"
type textarea "**********"
click at [419, 224] on textarea "**********" at bounding box center [406, 226] width 451 height 59
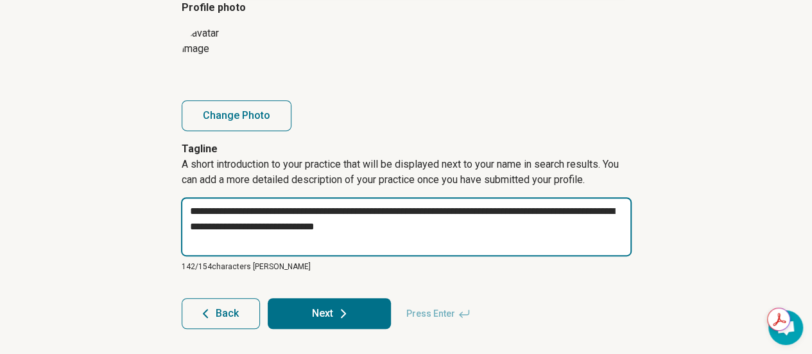
type textarea "*"
click at [340, 238] on textarea "**********" at bounding box center [406, 226] width 451 height 59
type textarea "**********"
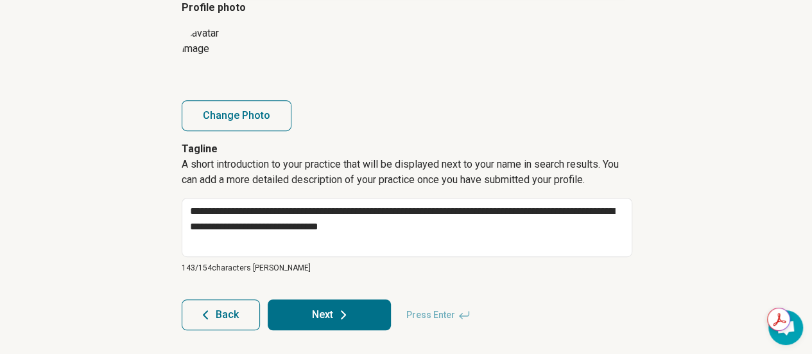
click at [343, 307] on icon at bounding box center [343, 314] width 15 height 15
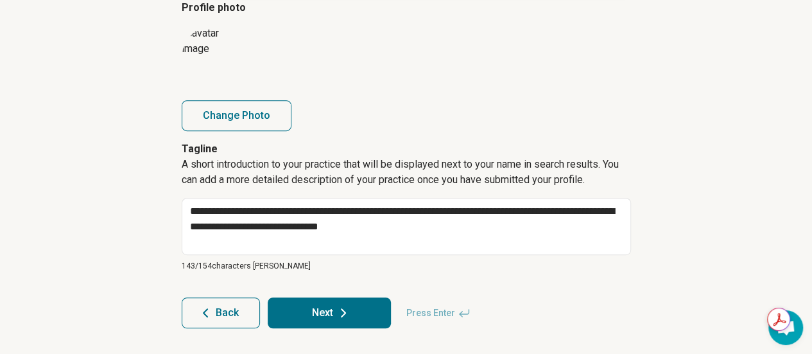
type textarea "*"
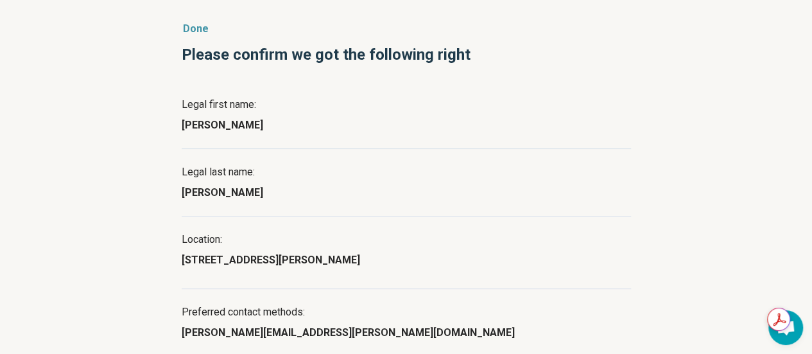
scroll to position [172, 0]
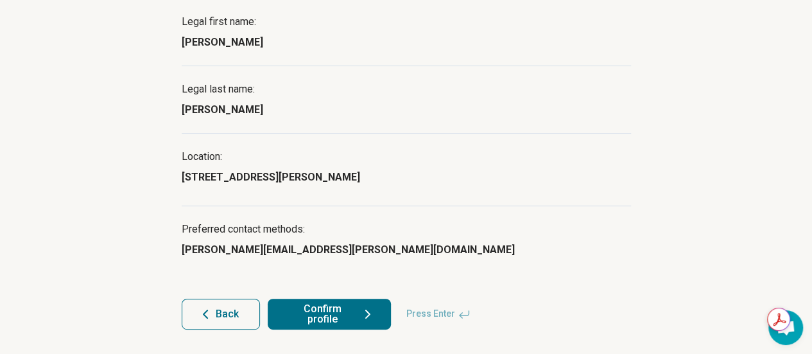
click at [347, 306] on button "Confirm profile" at bounding box center [329, 314] width 123 height 31
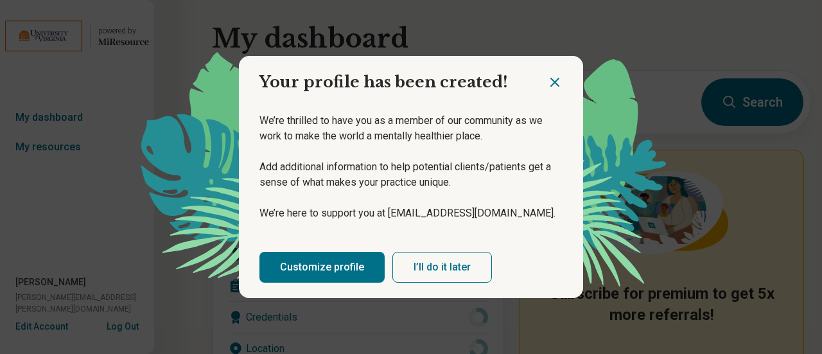
click at [447, 264] on button "I’ll do it later" at bounding box center [442, 267] width 100 height 31
